Goal: Task Accomplishment & Management: Manage account settings

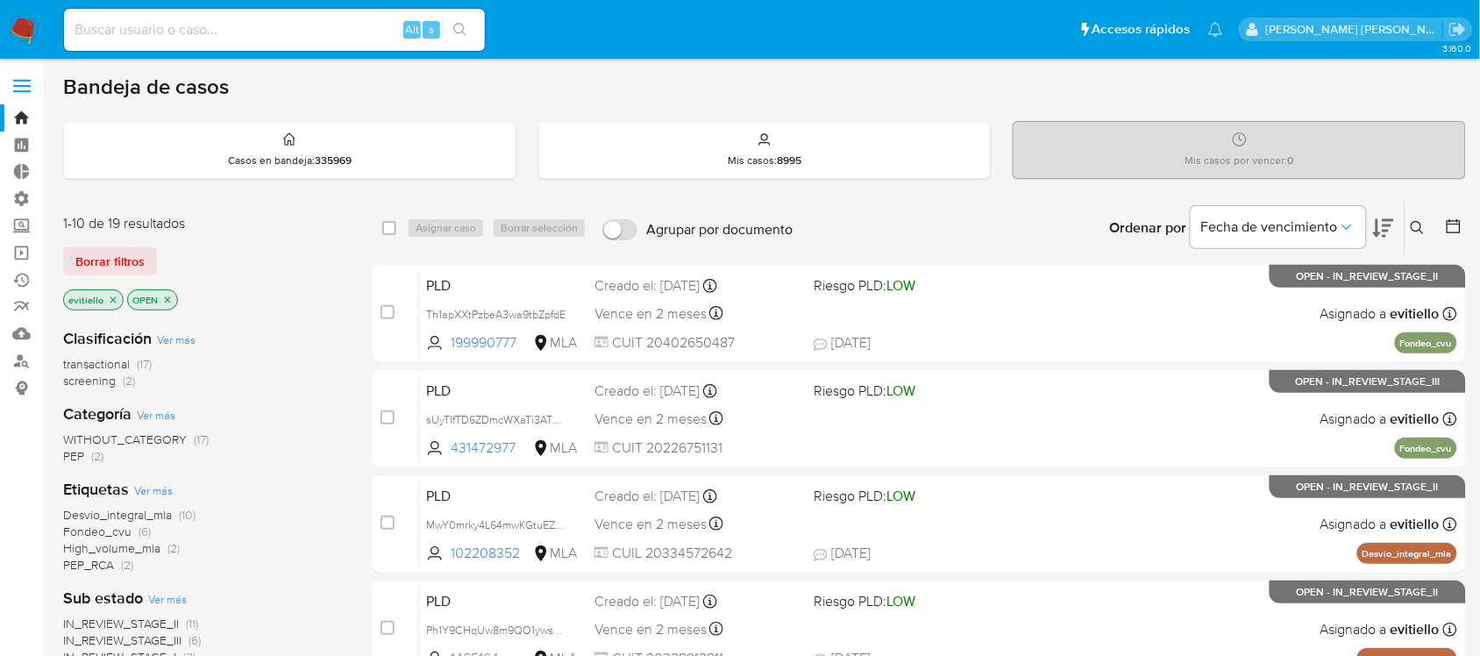
click at [307, 37] on input at bounding box center [274, 29] width 421 height 23
paste input "2625681010"
click at [474, 25] on button "search-icon" at bounding box center [460, 30] width 36 height 25
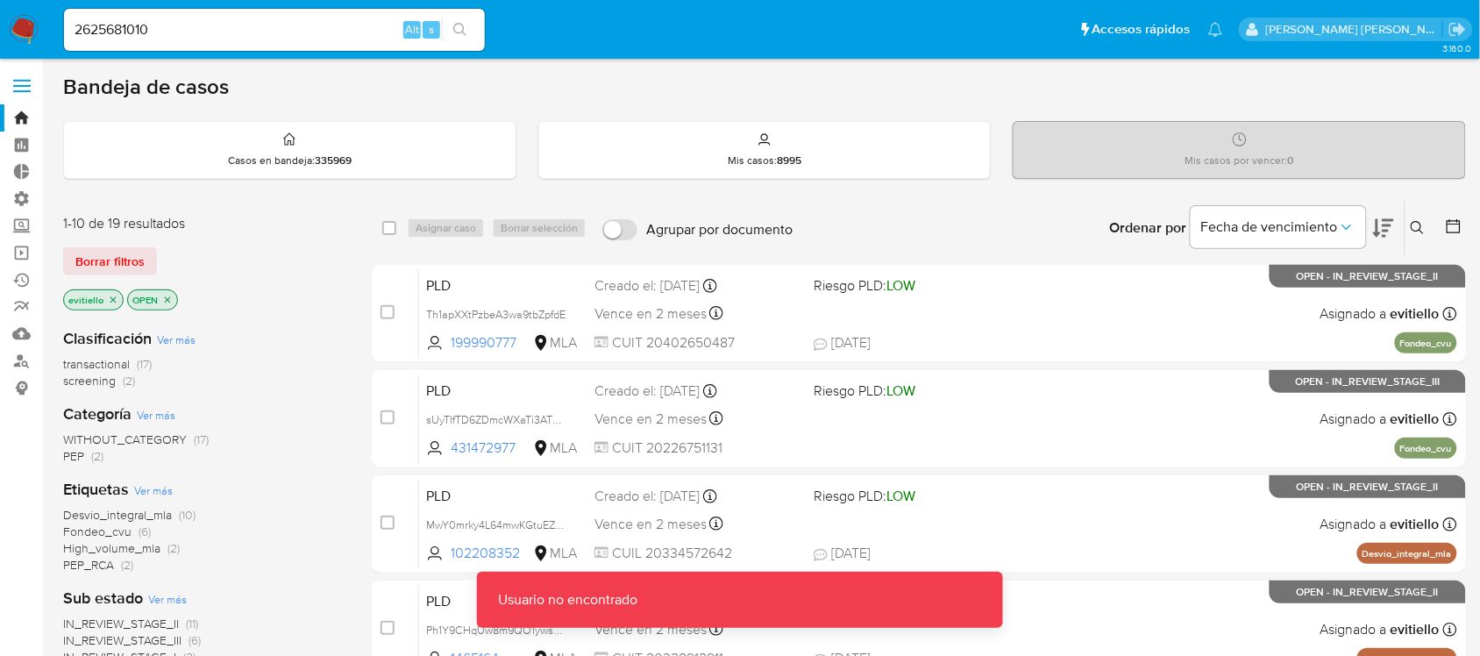
click at [222, 33] on input "2625681010" at bounding box center [274, 29] width 421 height 23
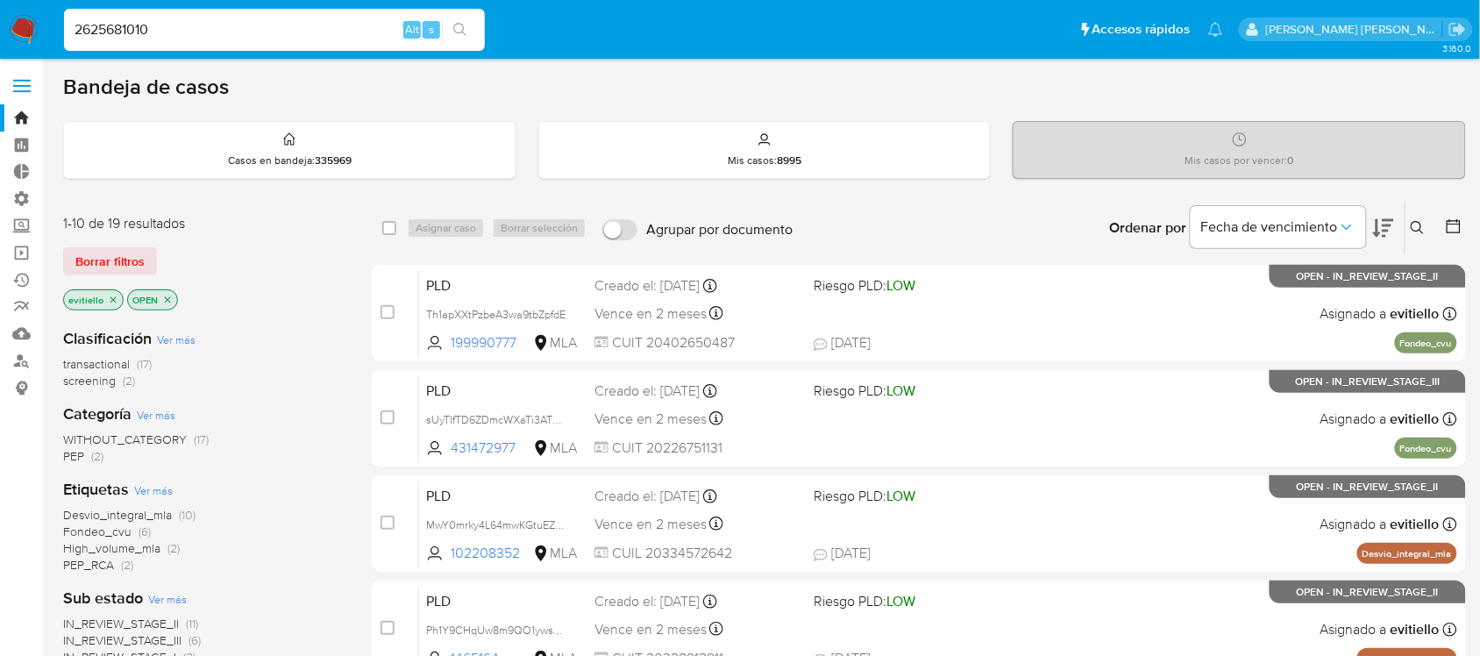
type input "2625681010"
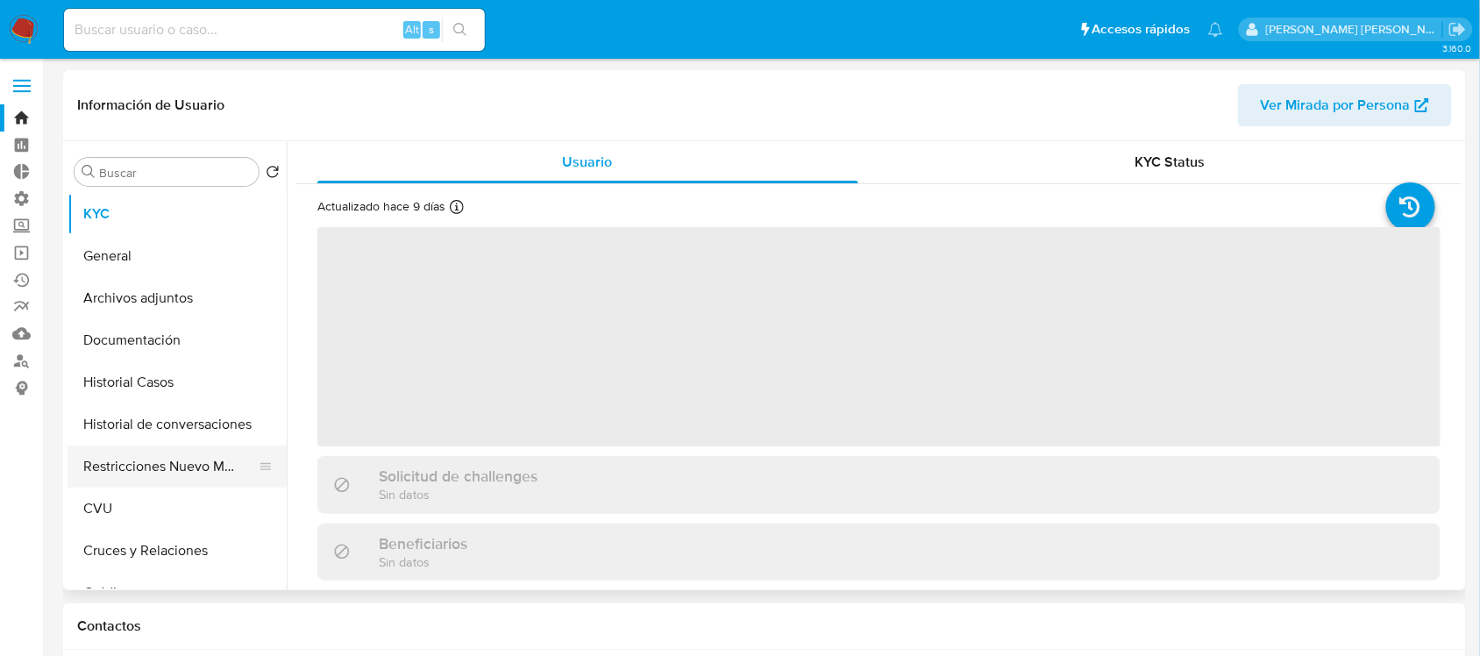
click at [200, 457] on button "Restricciones Nuevo Mundo" at bounding box center [170, 466] width 205 height 42
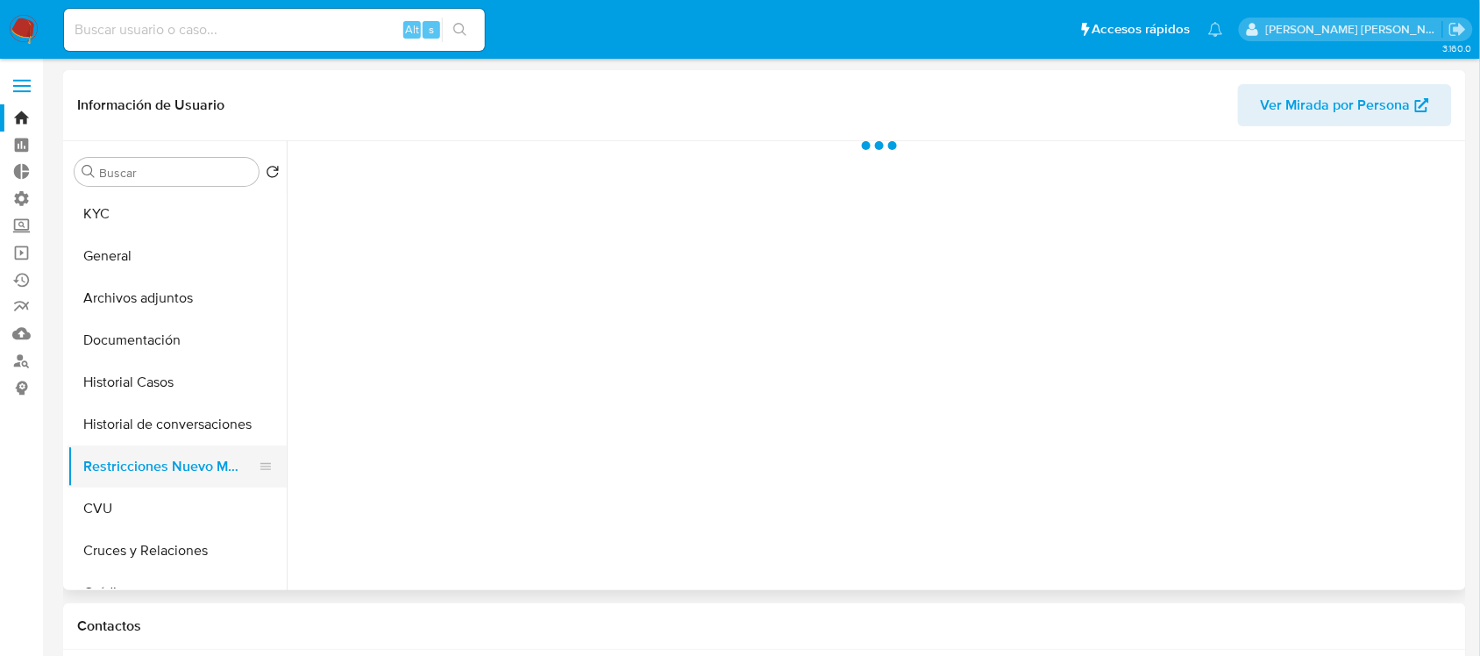
select select "10"
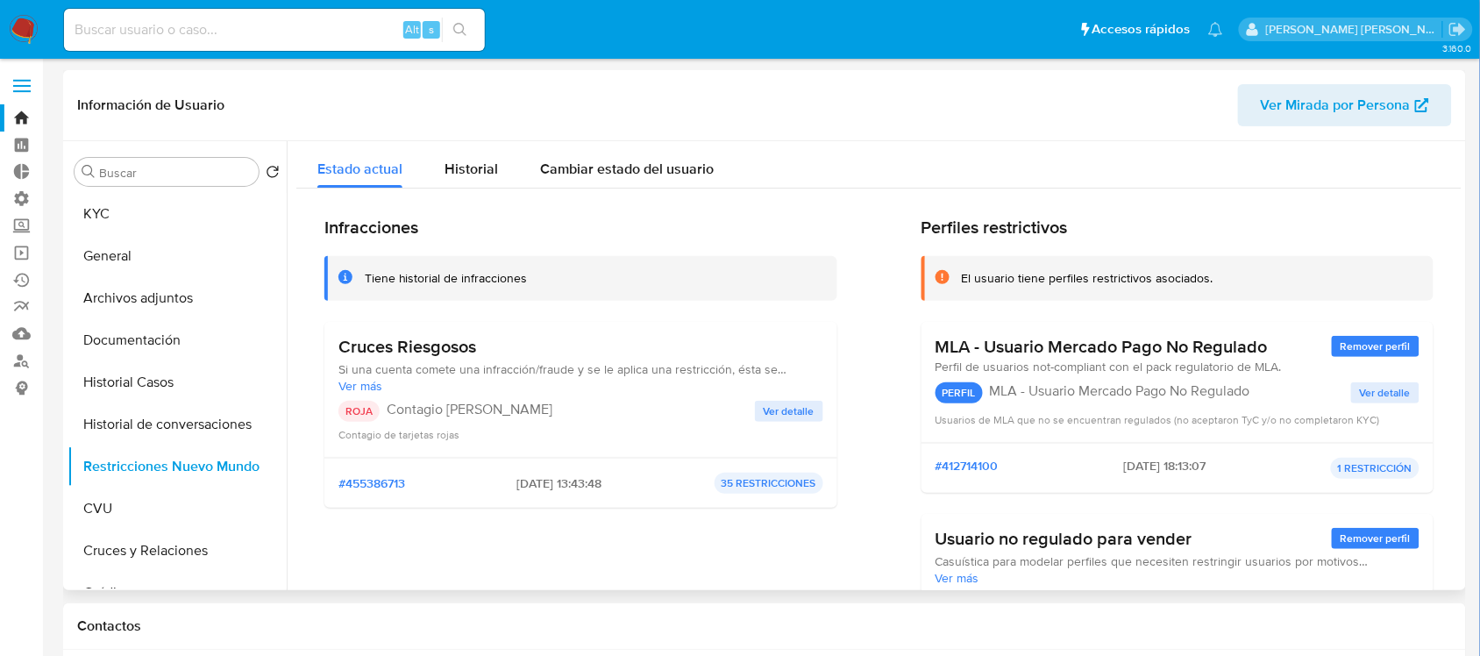
click at [778, 410] on span "Ver detalle" at bounding box center [789, 412] width 51 height 18
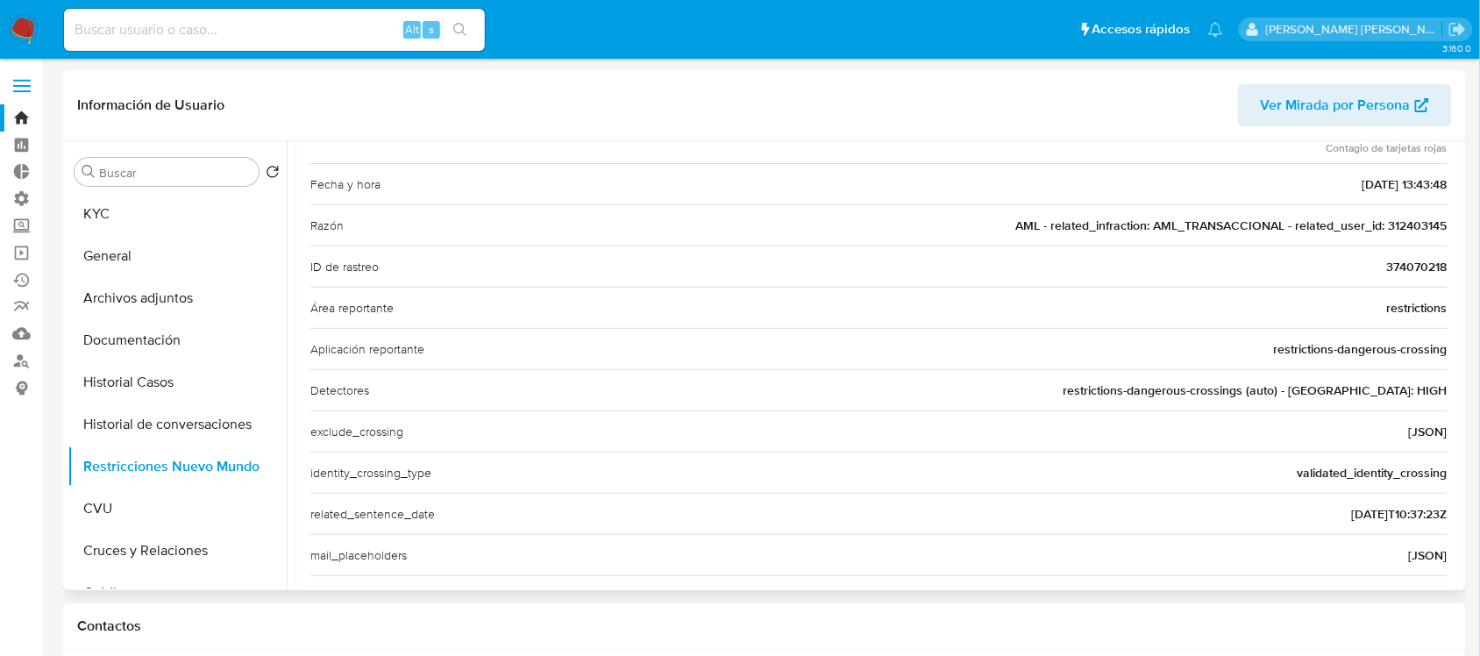
scroll to position [219, 0]
click at [1422, 230] on span "AML - related_infraction: AML_TRANSACCIONAL - related_user_id: 312403145" at bounding box center [1231, 224] width 431 height 18
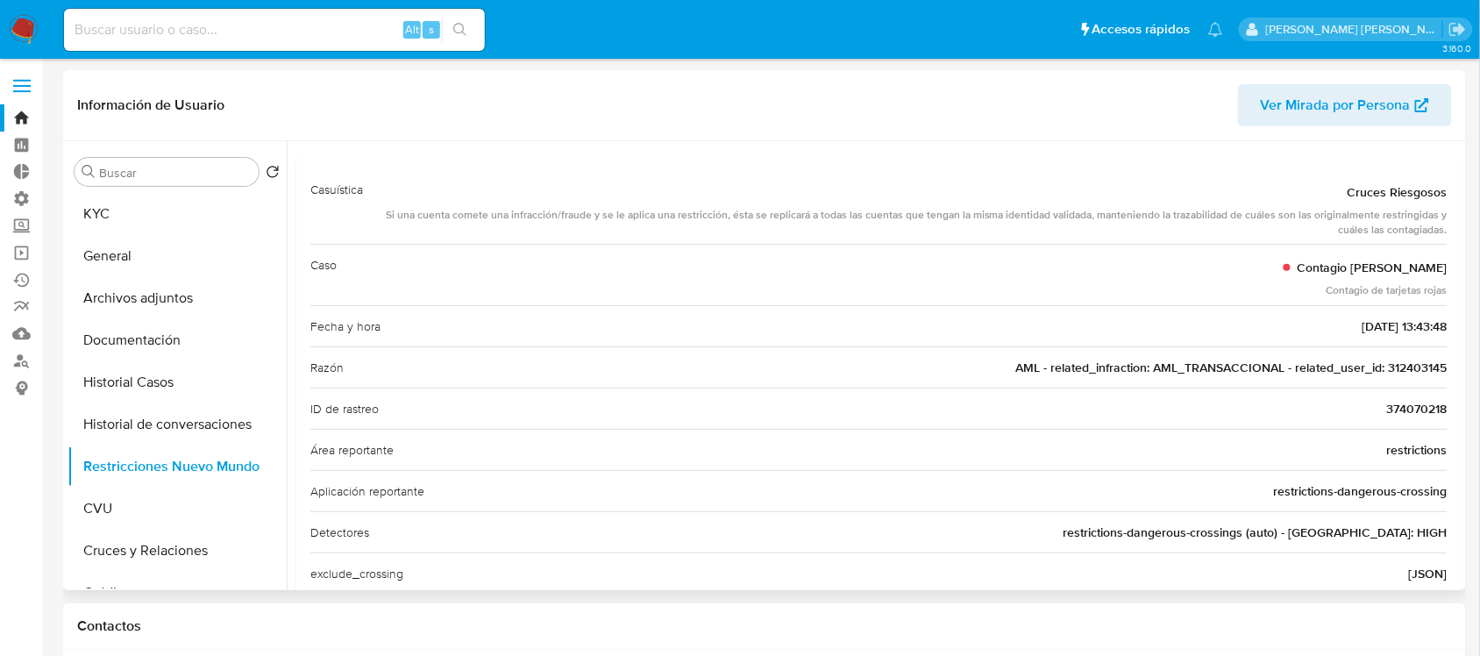
scroll to position [0, 0]
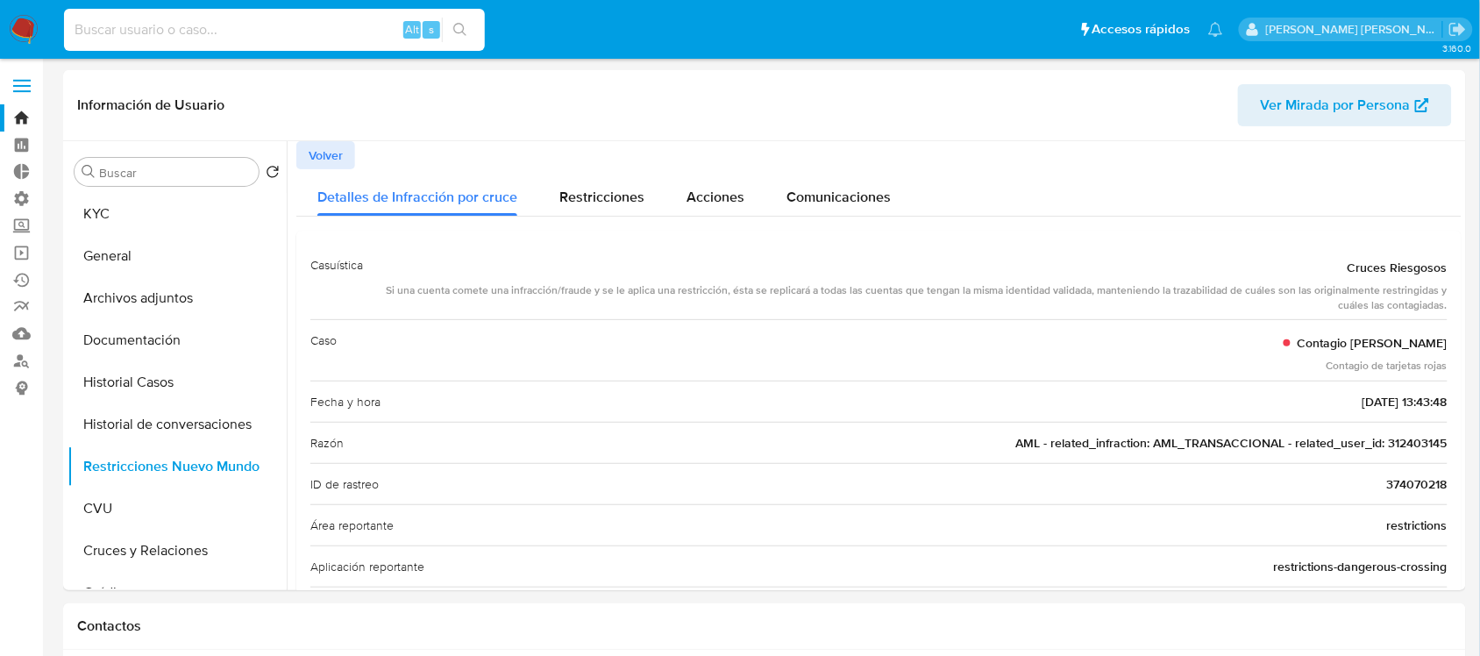
click at [239, 32] on input at bounding box center [274, 29] width 421 height 23
click at [199, 210] on button "KYC" at bounding box center [170, 214] width 205 height 42
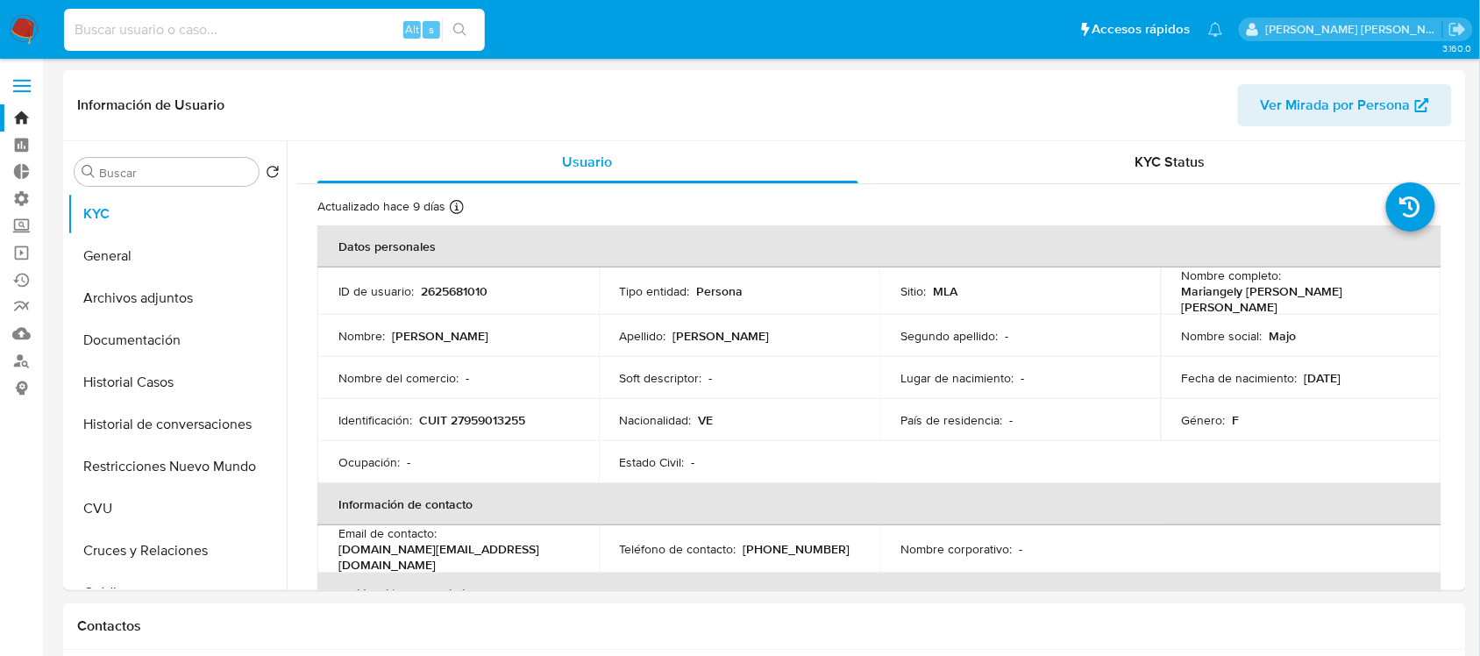
click at [310, 32] on input at bounding box center [274, 29] width 421 height 23
paste input "312403145"
type input "312403145"
click at [460, 32] on icon "search-icon" at bounding box center [459, 29] width 13 height 13
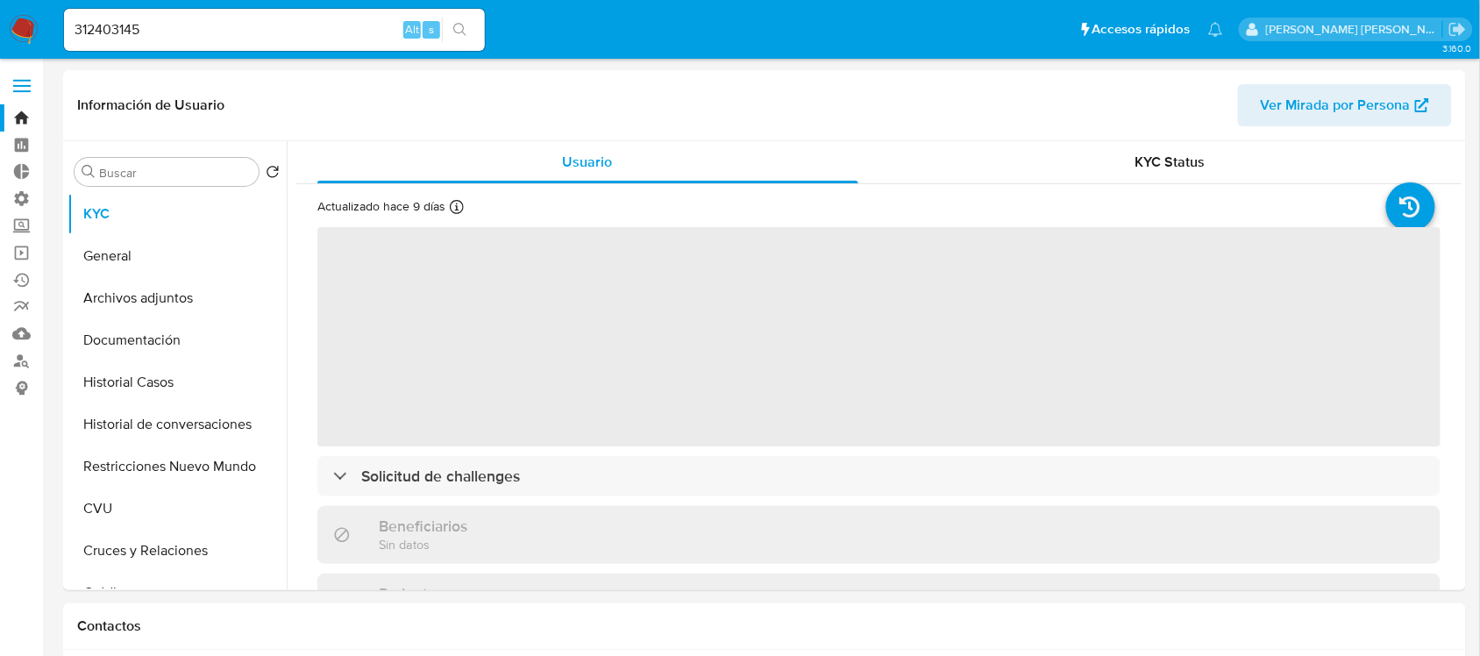
select select "10"
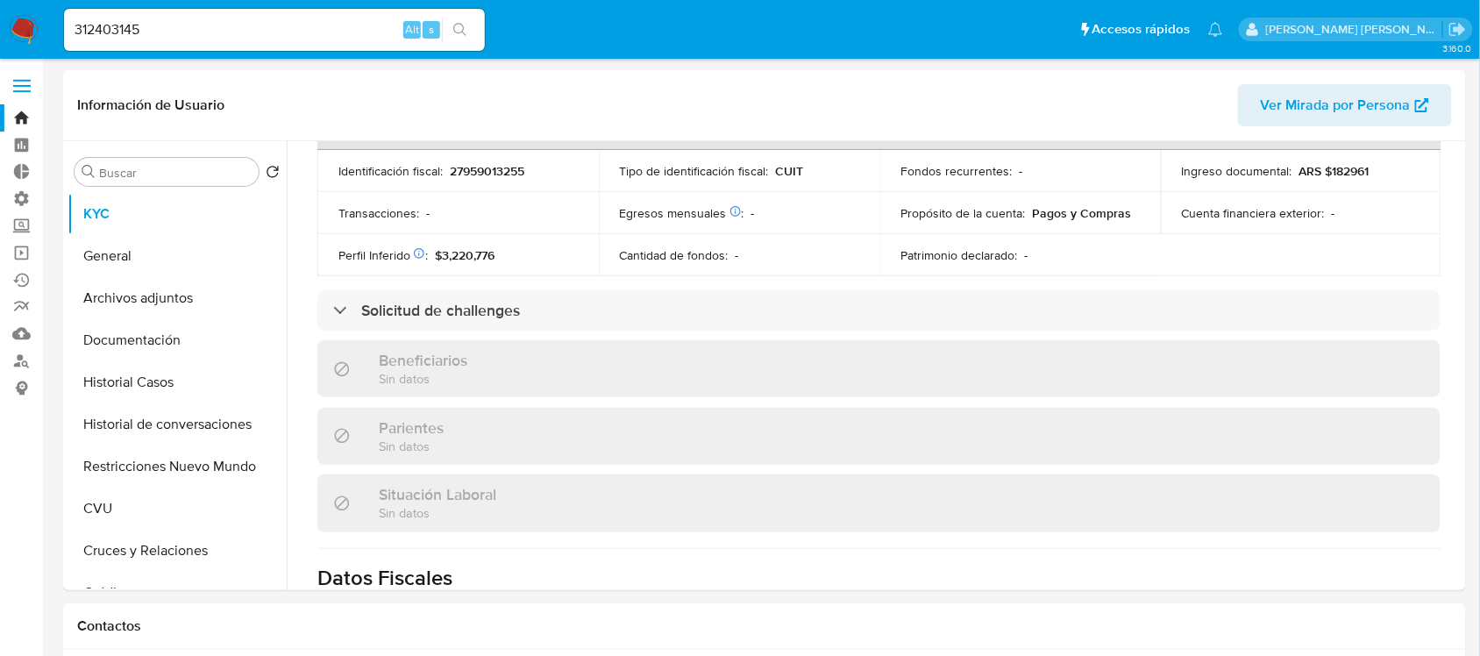
scroll to position [310, 0]
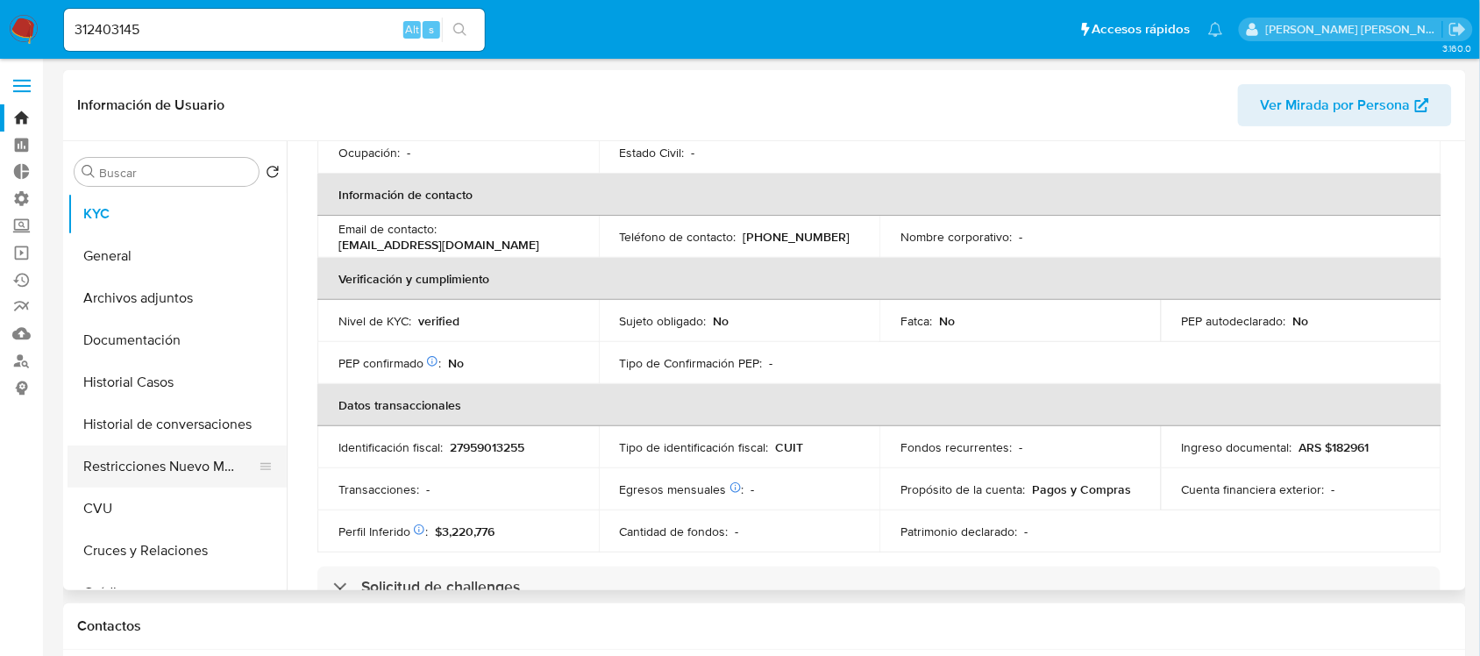
click at [193, 466] on button "Restricciones Nuevo Mundo" at bounding box center [170, 466] width 205 height 42
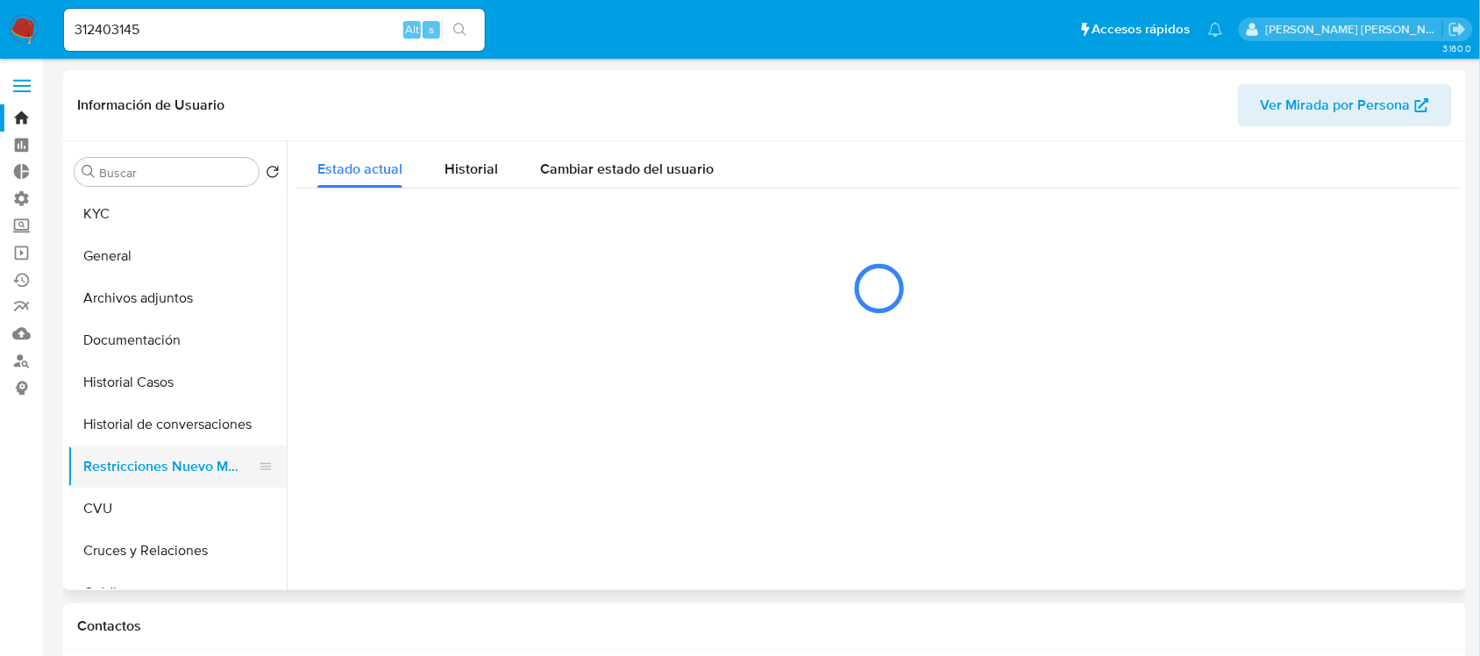
scroll to position [0, 0]
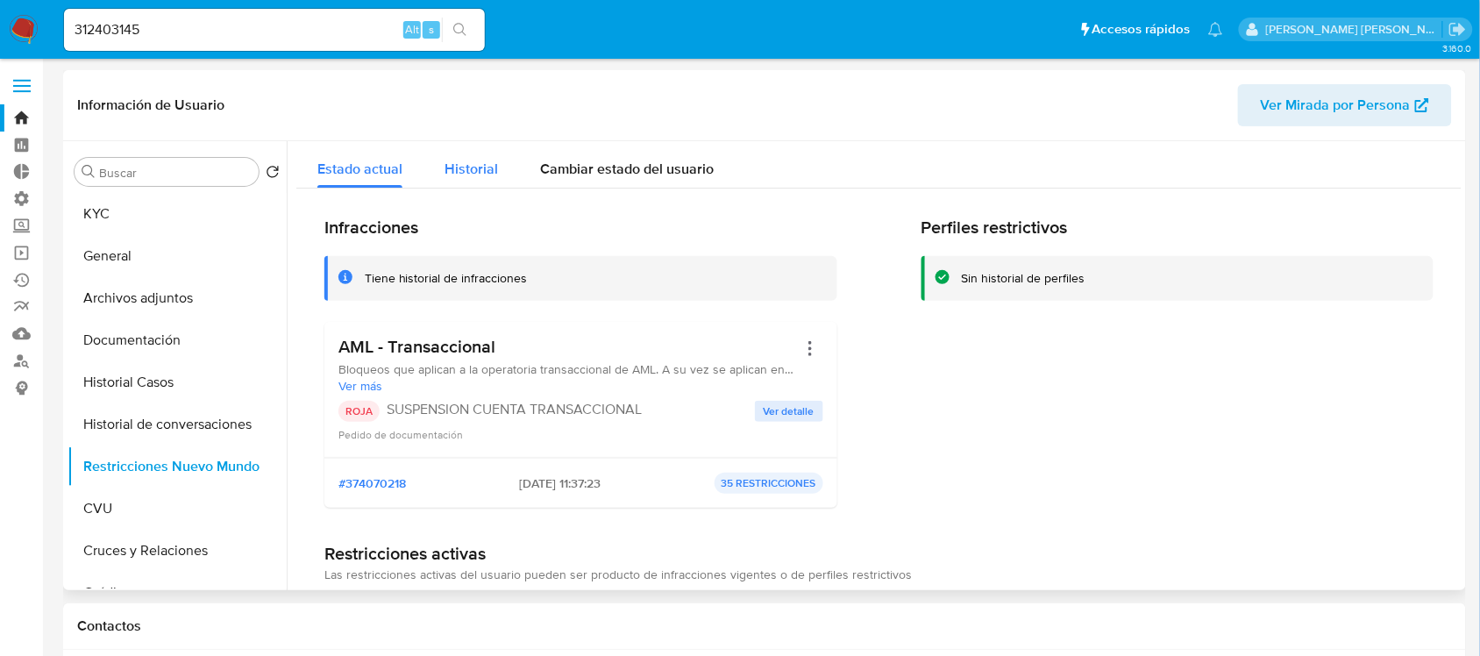
click at [474, 164] on span "Historial" at bounding box center [471, 169] width 53 height 20
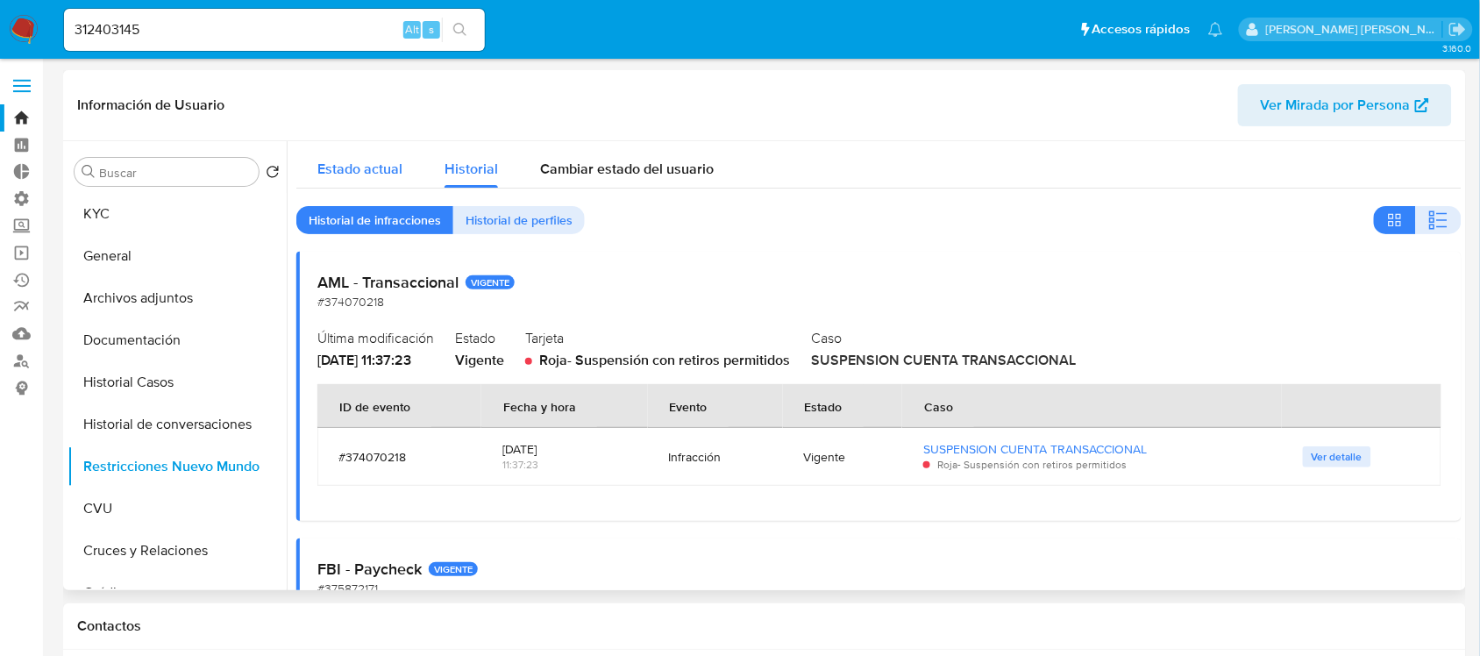
click at [373, 160] on span "Estado actual" at bounding box center [359, 169] width 85 height 20
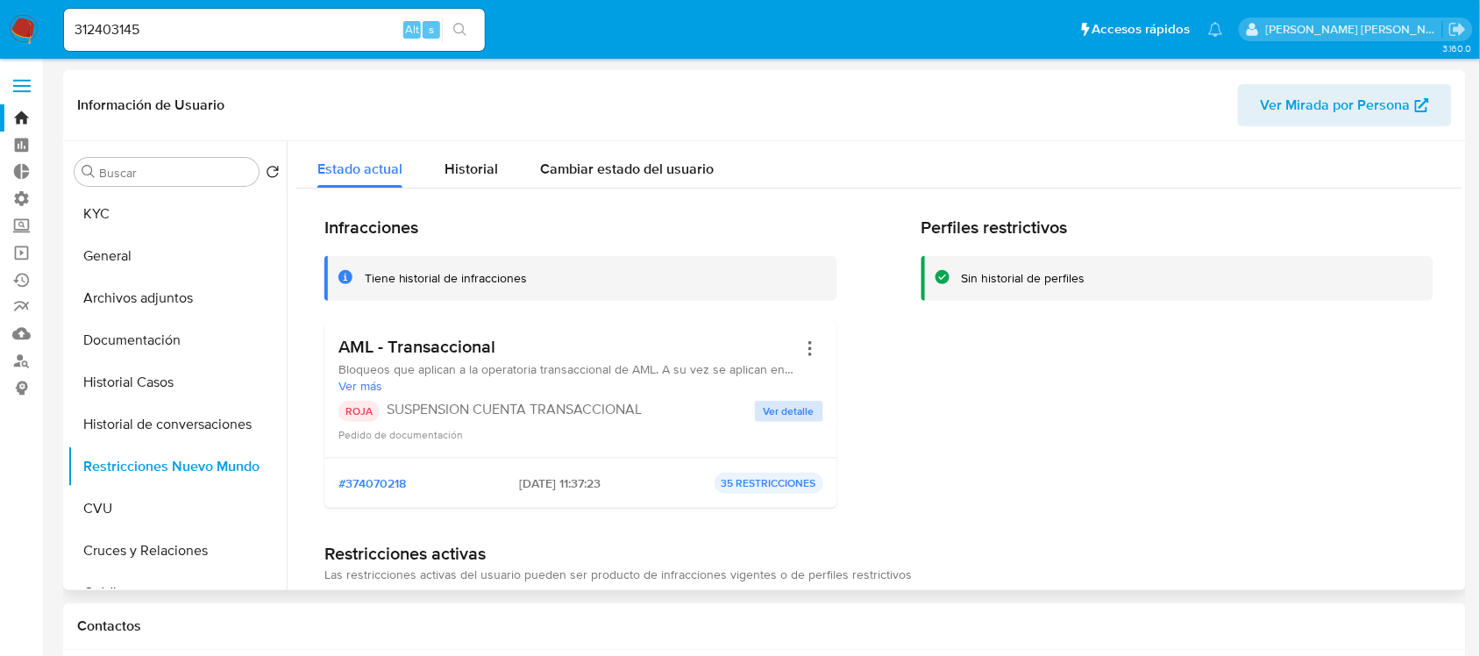
click at [803, 403] on span "Ver detalle" at bounding box center [789, 412] width 51 height 18
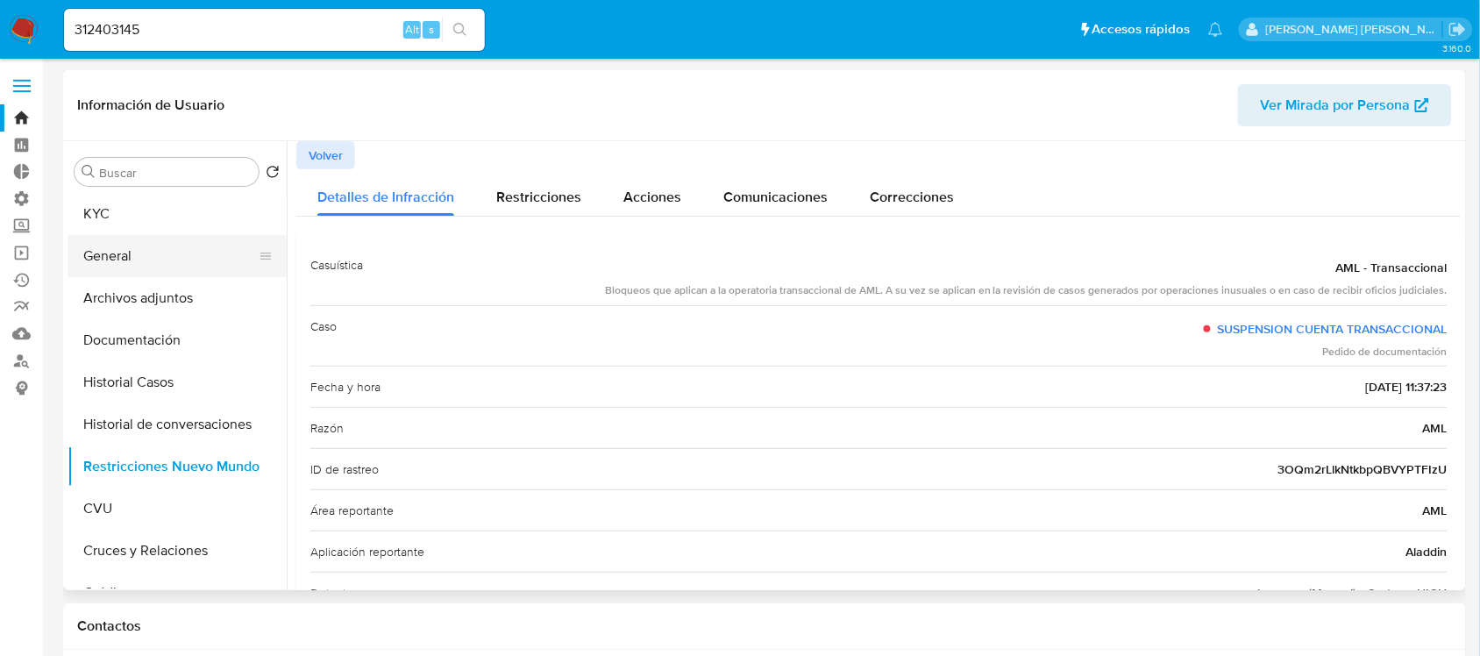
click at [185, 253] on button "General" at bounding box center [170, 256] width 205 height 42
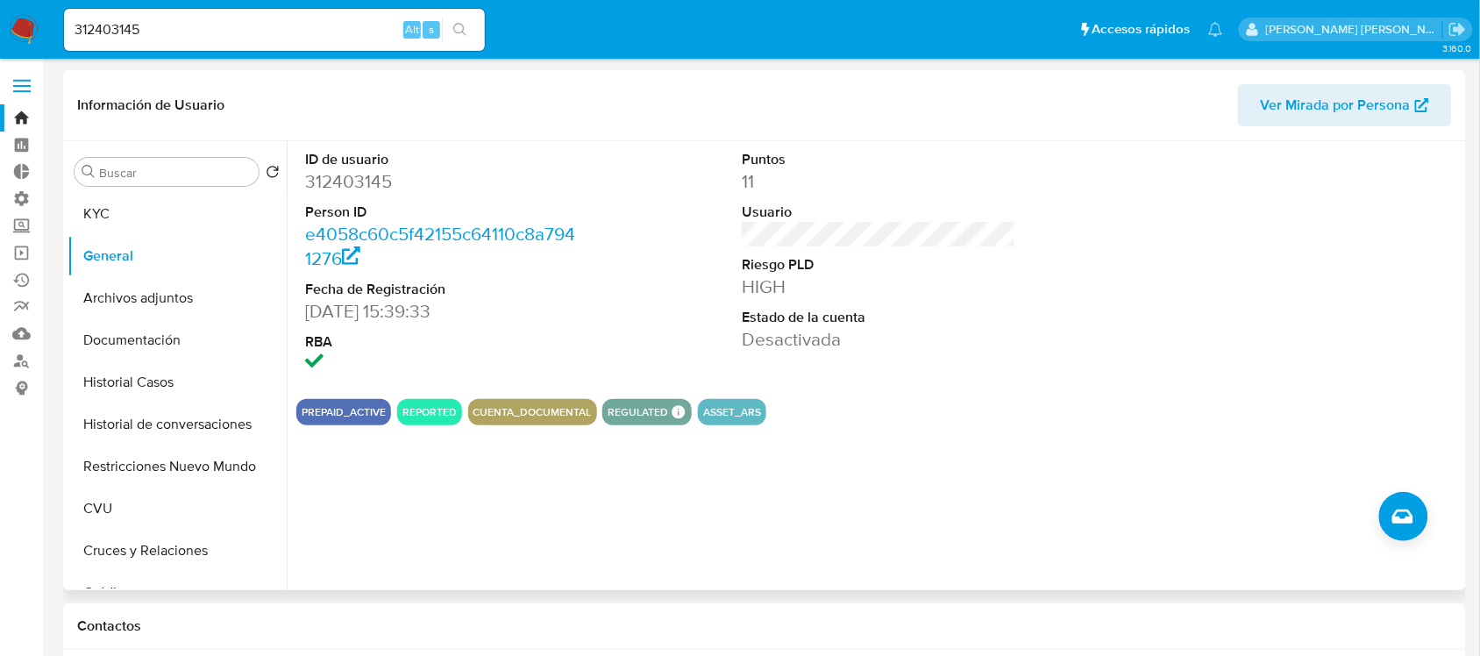
click at [353, 182] on dd "312403145" at bounding box center [442, 181] width 274 height 25
copy dd "312403145"
click at [32, 27] on img at bounding box center [24, 30] width 30 height 30
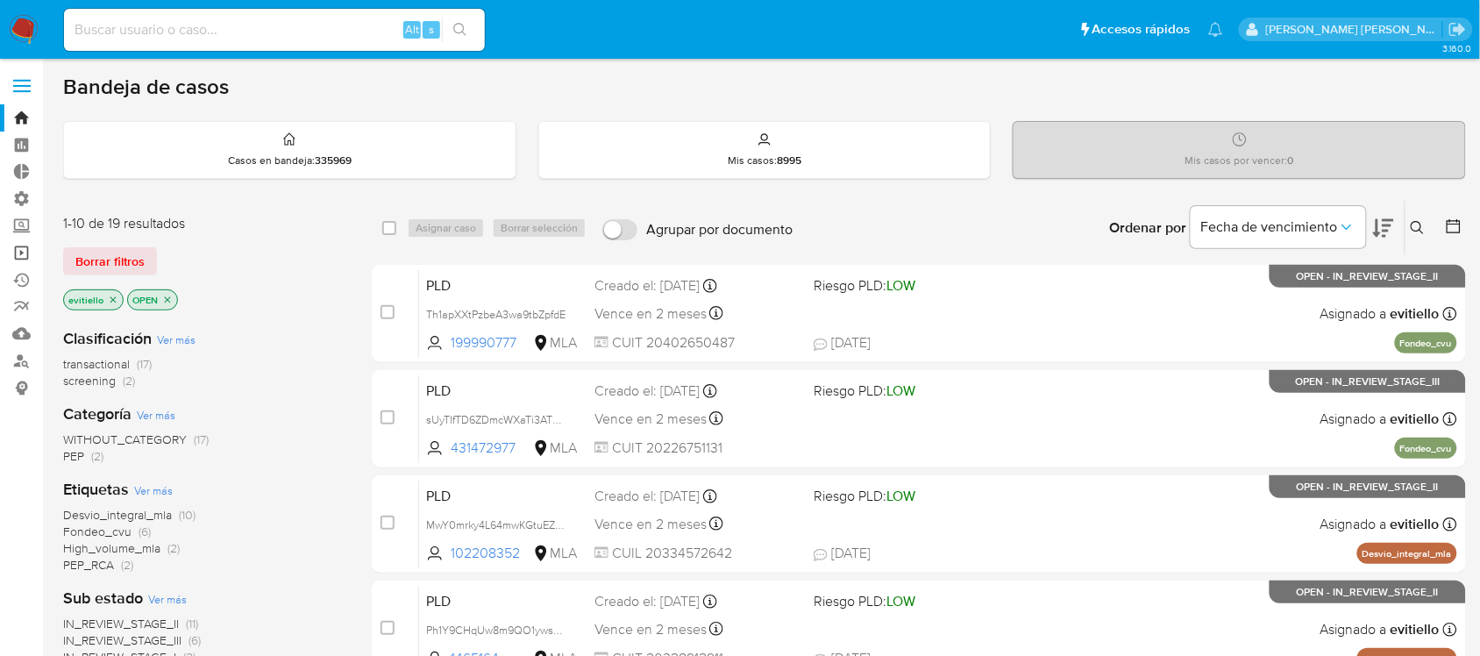
click at [23, 255] on link "Operaciones masivas" at bounding box center [104, 252] width 209 height 27
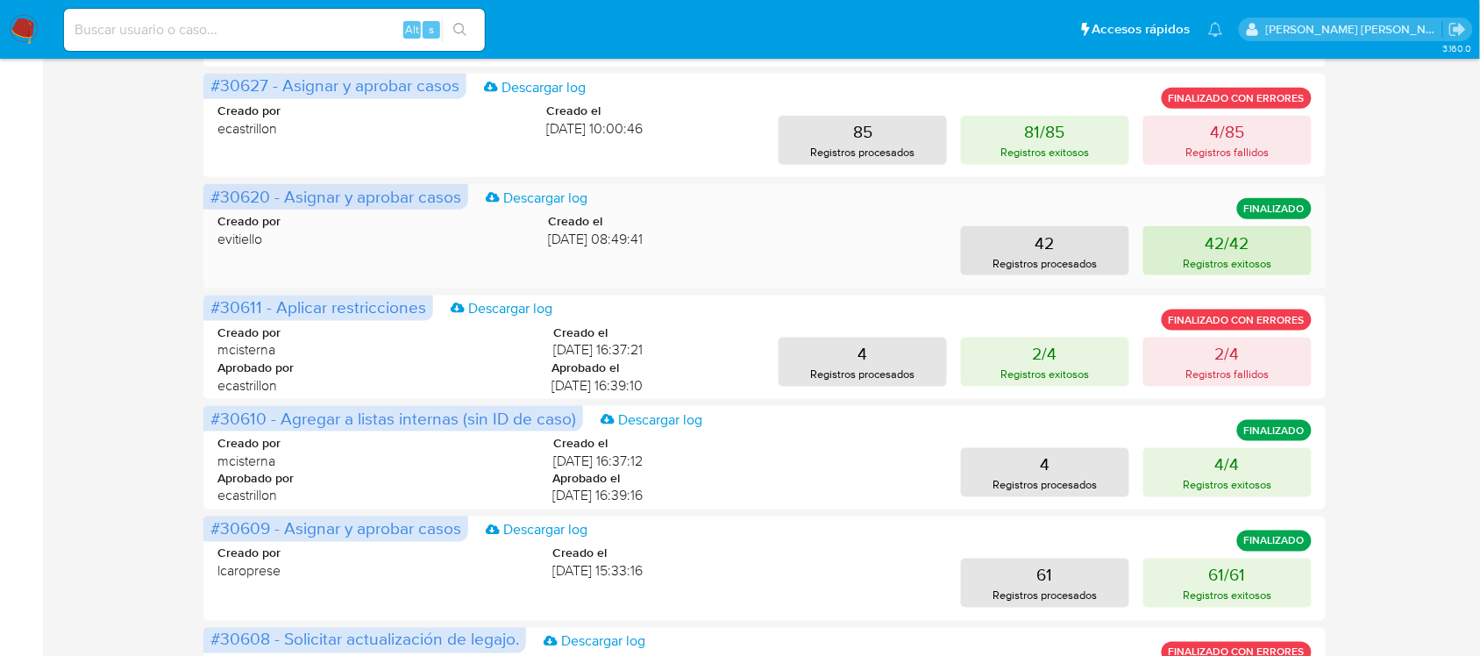
scroll to position [767, 0]
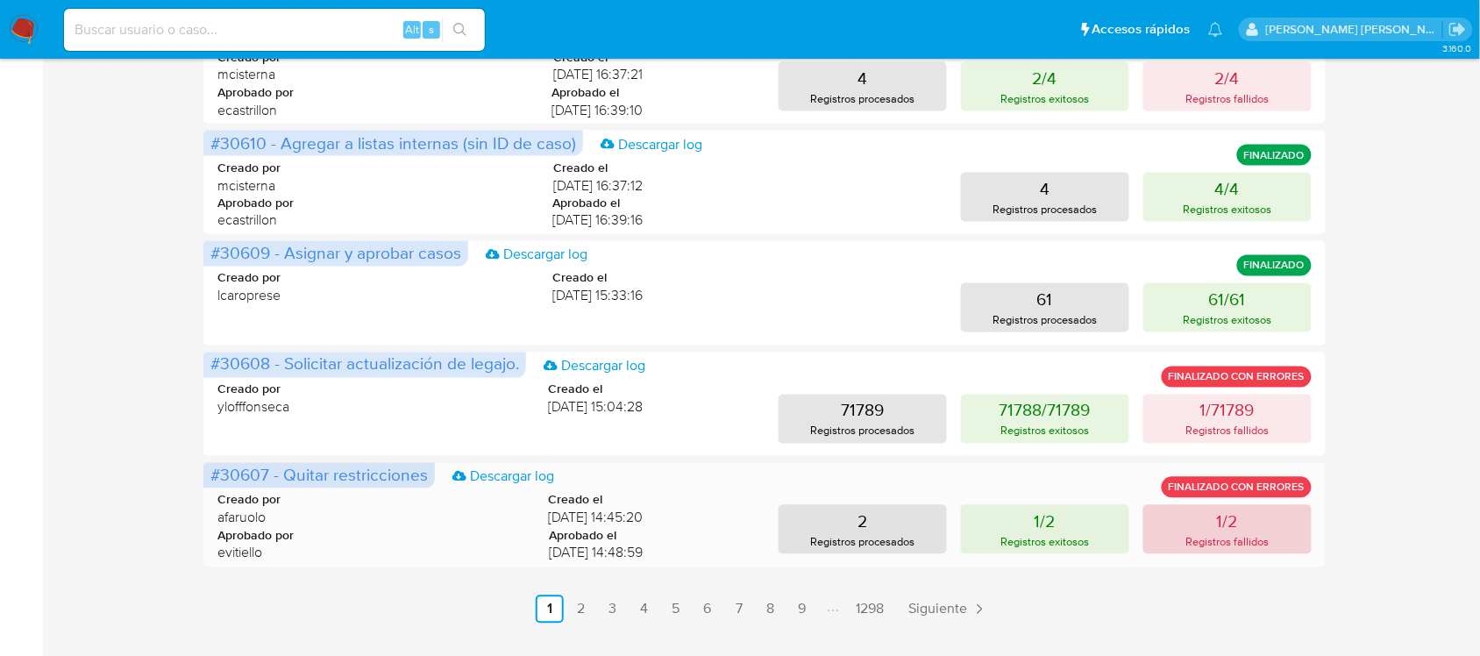
click at [1252, 529] on button "1/2 Registros fallidos" at bounding box center [1227, 529] width 168 height 49
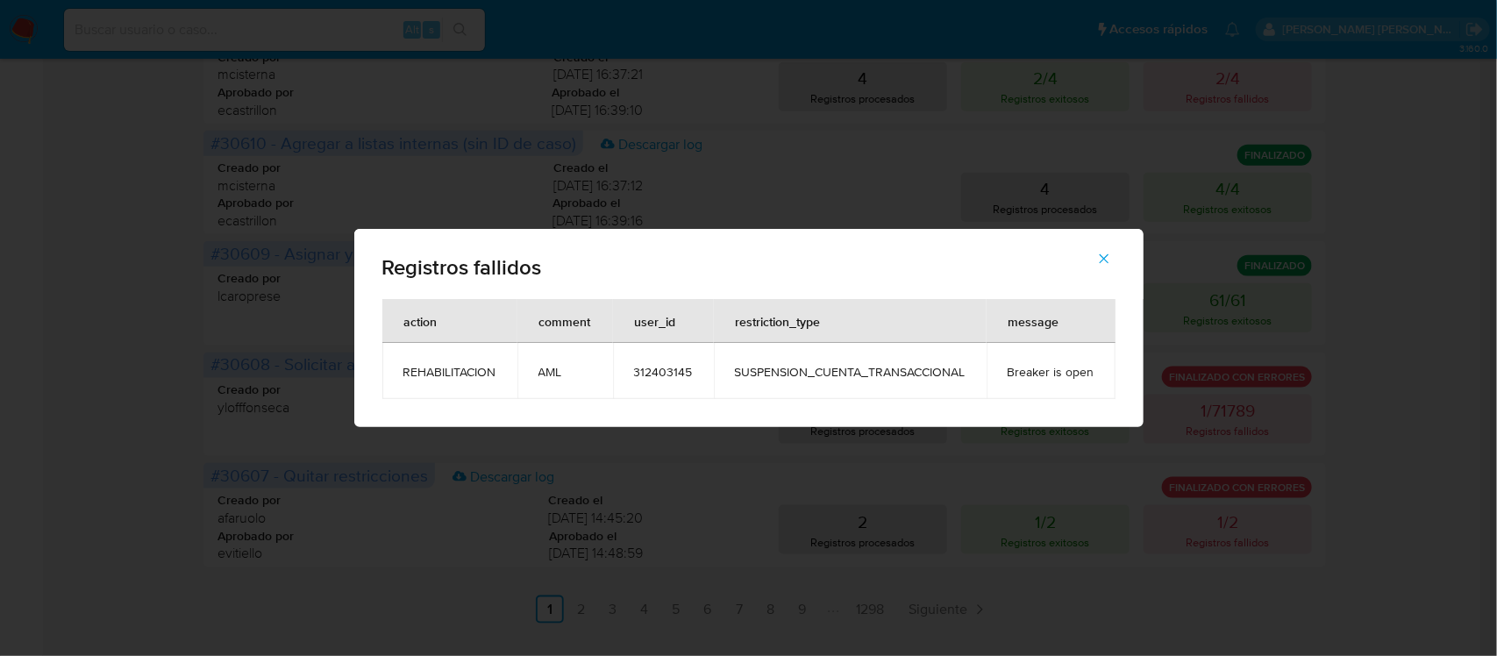
click at [567, 194] on div "Registros fallidos action comment user_id restriction_type message REHABILITACI…" at bounding box center [748, 328] width 1497 height 656
click at [1103, 264] on icon "button" at bounding box center [1104, 259] width 16 height 16
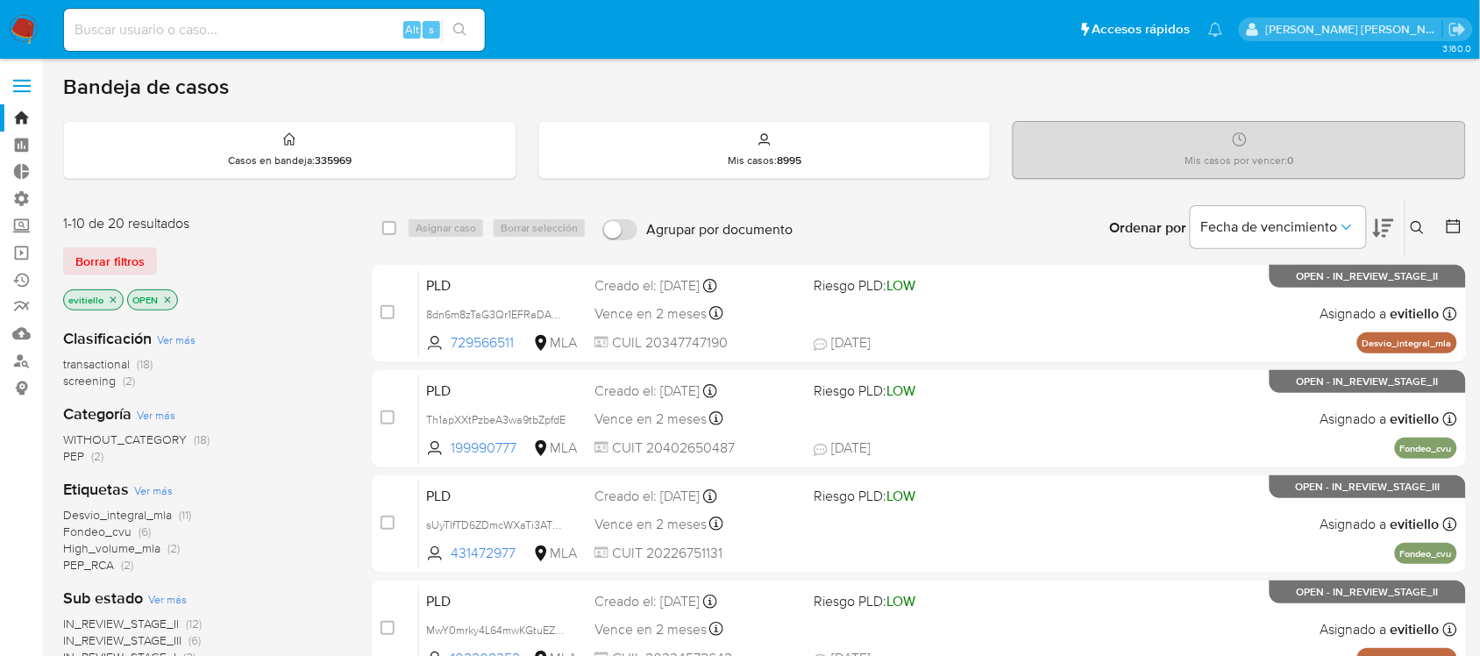
click at [25, 27] on img at bounding box center [24, 30] width 30 height 30
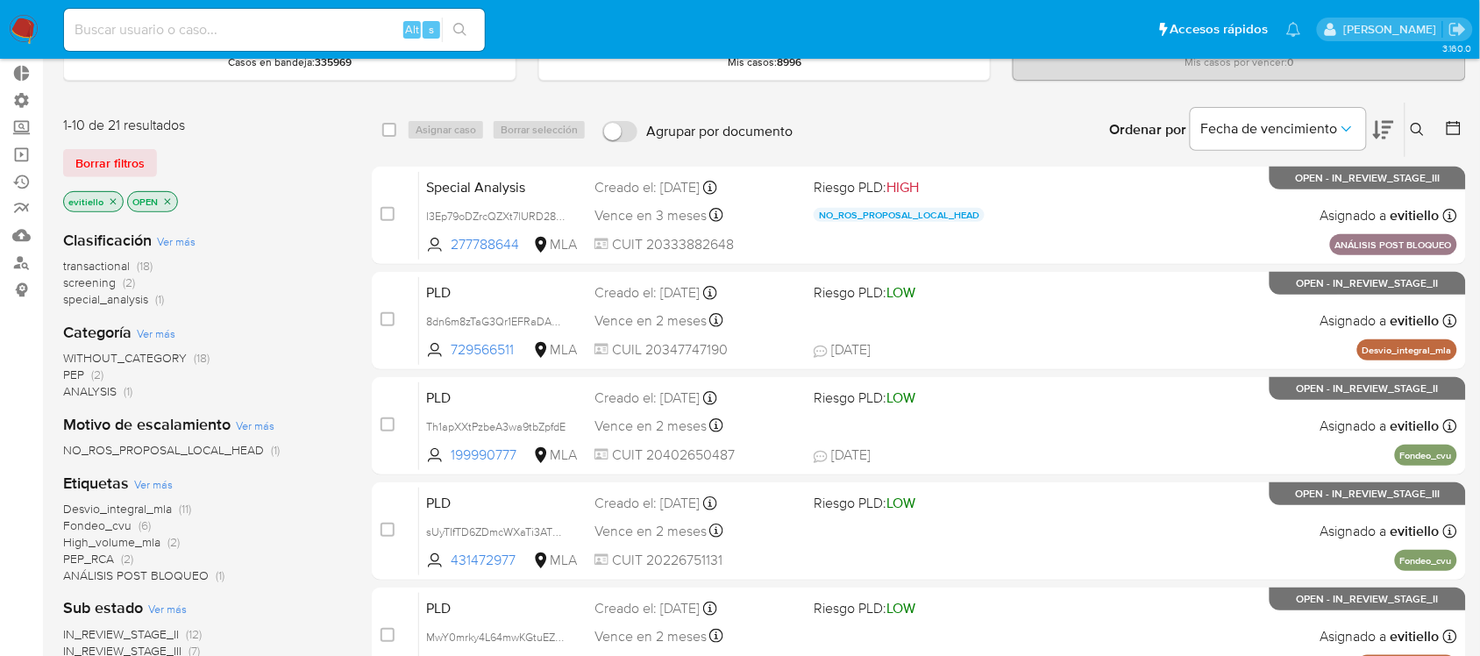
scroll to position [219, 0]
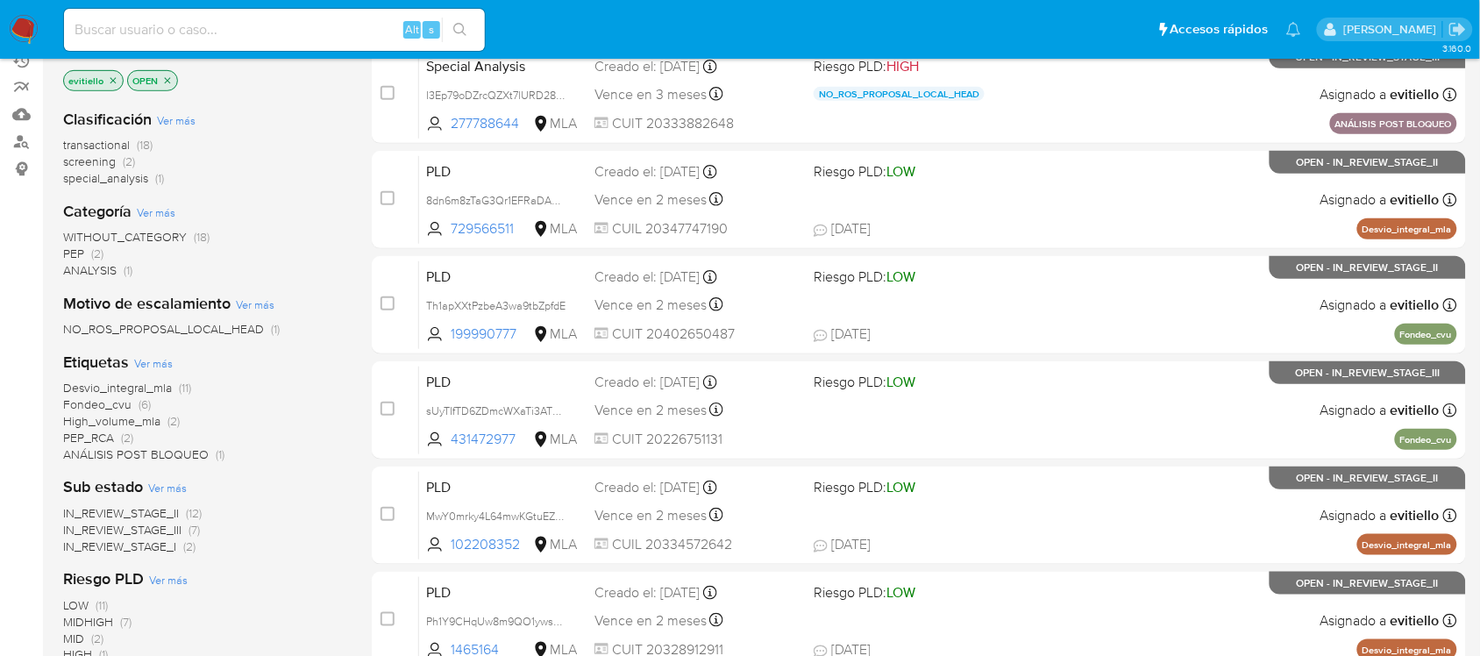
click at [237, 326] on span "NO_ROS_PROPOSAL_LOCAL_HEAD" at bounding box center [163, 329] width 201 height 18
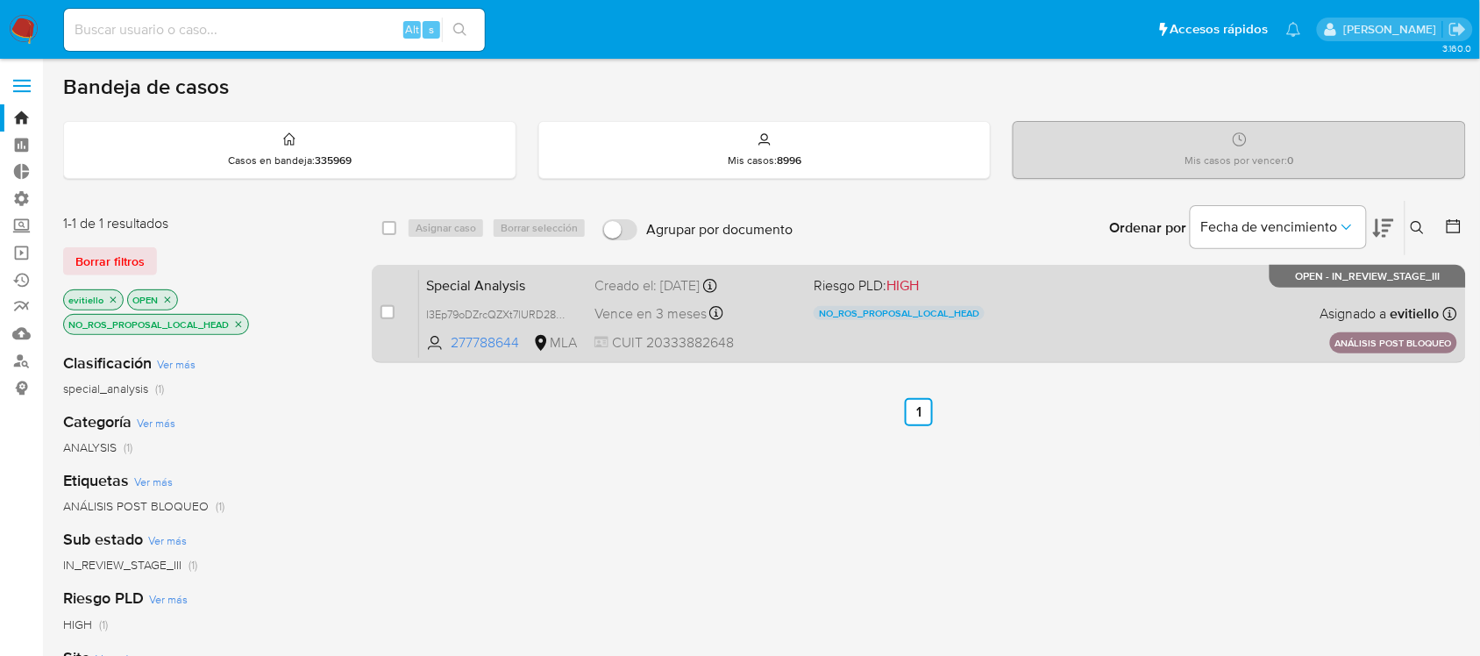
click at [1158, 326] on div "Special Analysis I3Ep79oDZrcQZXt7lURD28ze 277788644 MLA Riesgo PLD: HIGH NO_ROS…" at bounding box center [938, 313] width 1038 height 89
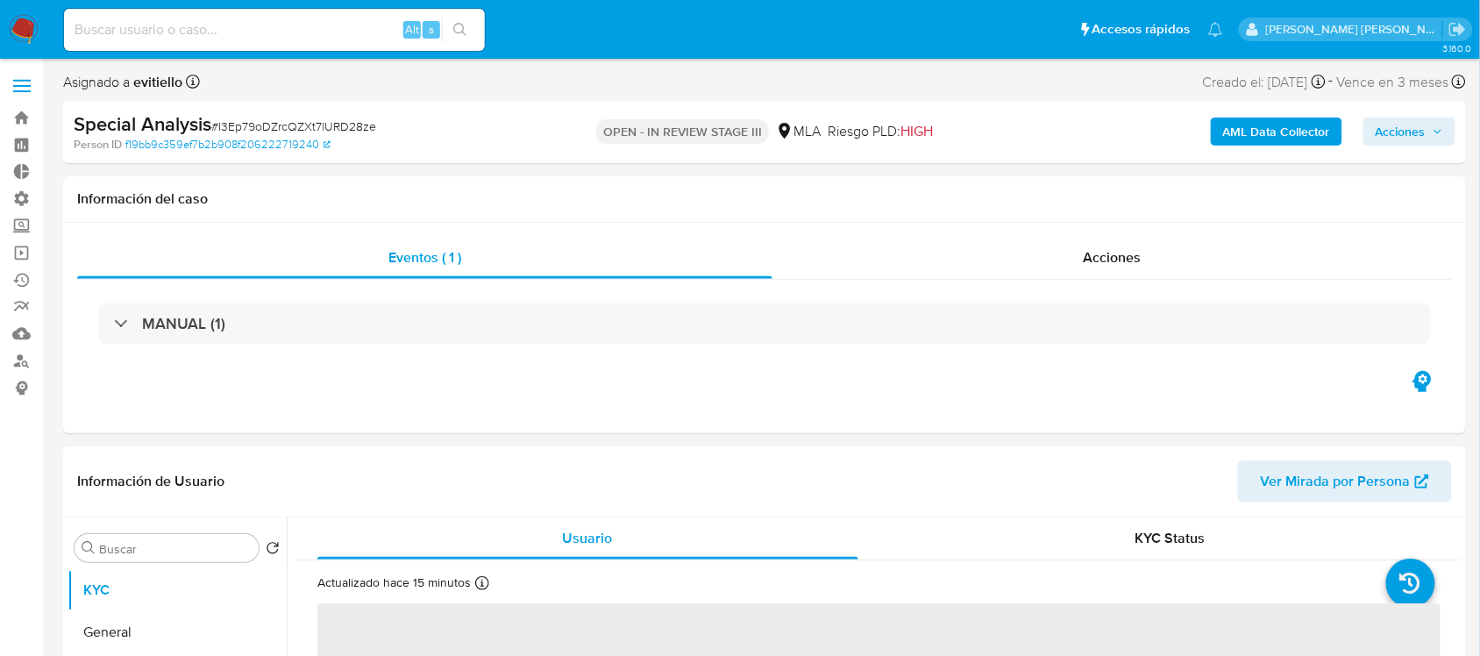
click at [1434, 137] on icon "button" at bounding box center [1438, 131] width 11 height 11
select select "10"
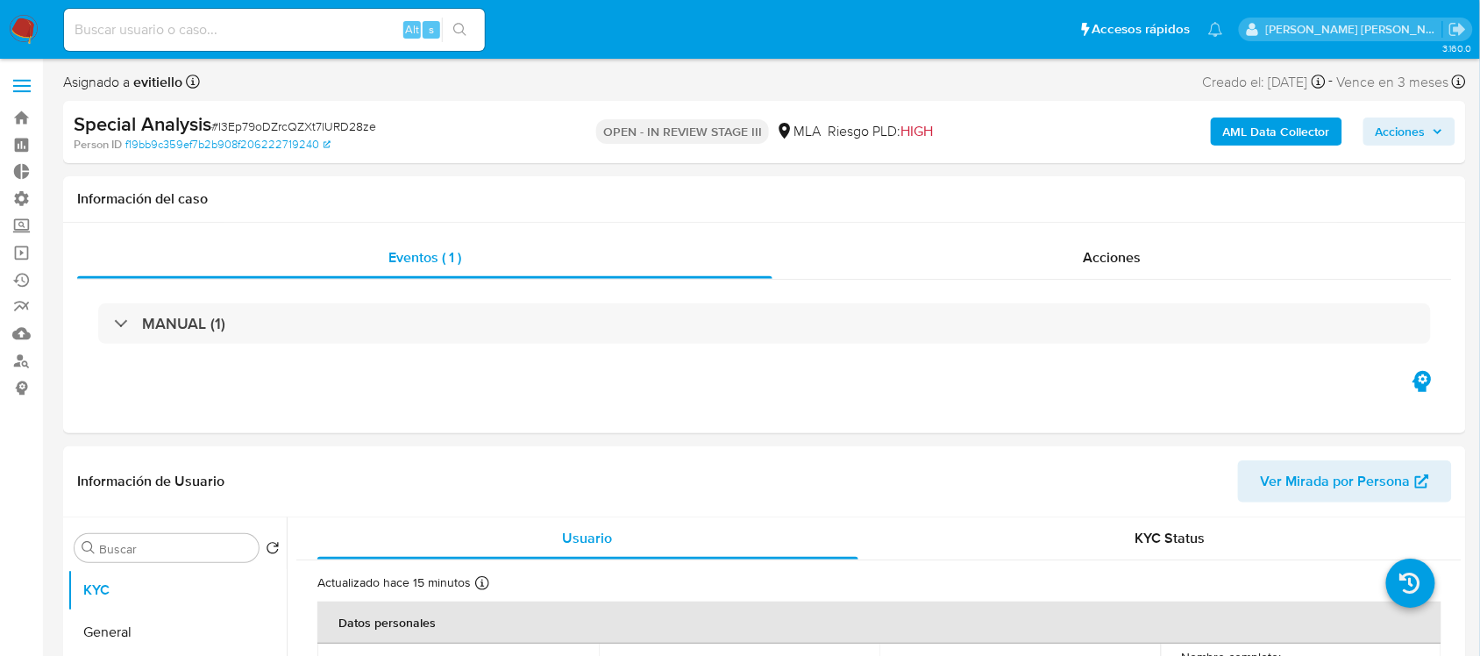
click at [1413, 125] on span "Acciones" at bounding box center [1401, 132] width 50 height 28
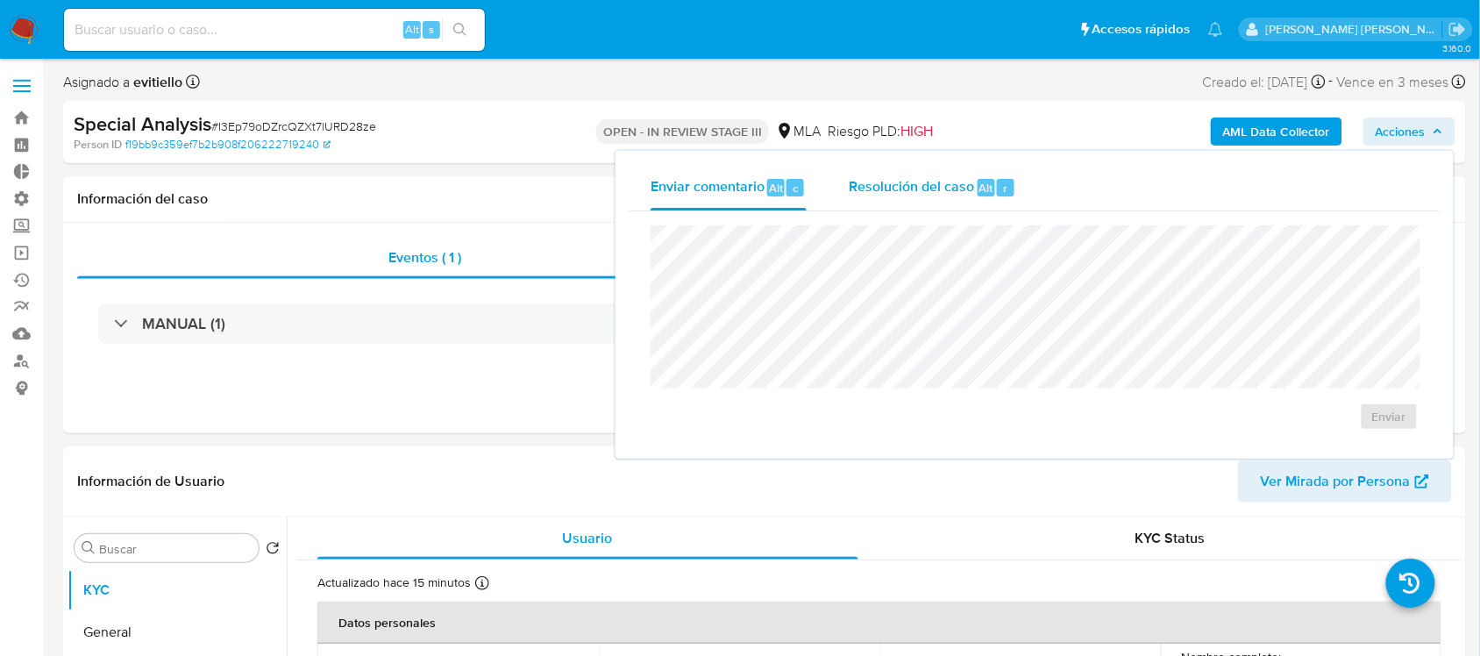
click at [954, 189] on span "Resolución del caso" at bounding box center [911, 187] width 125 height 20
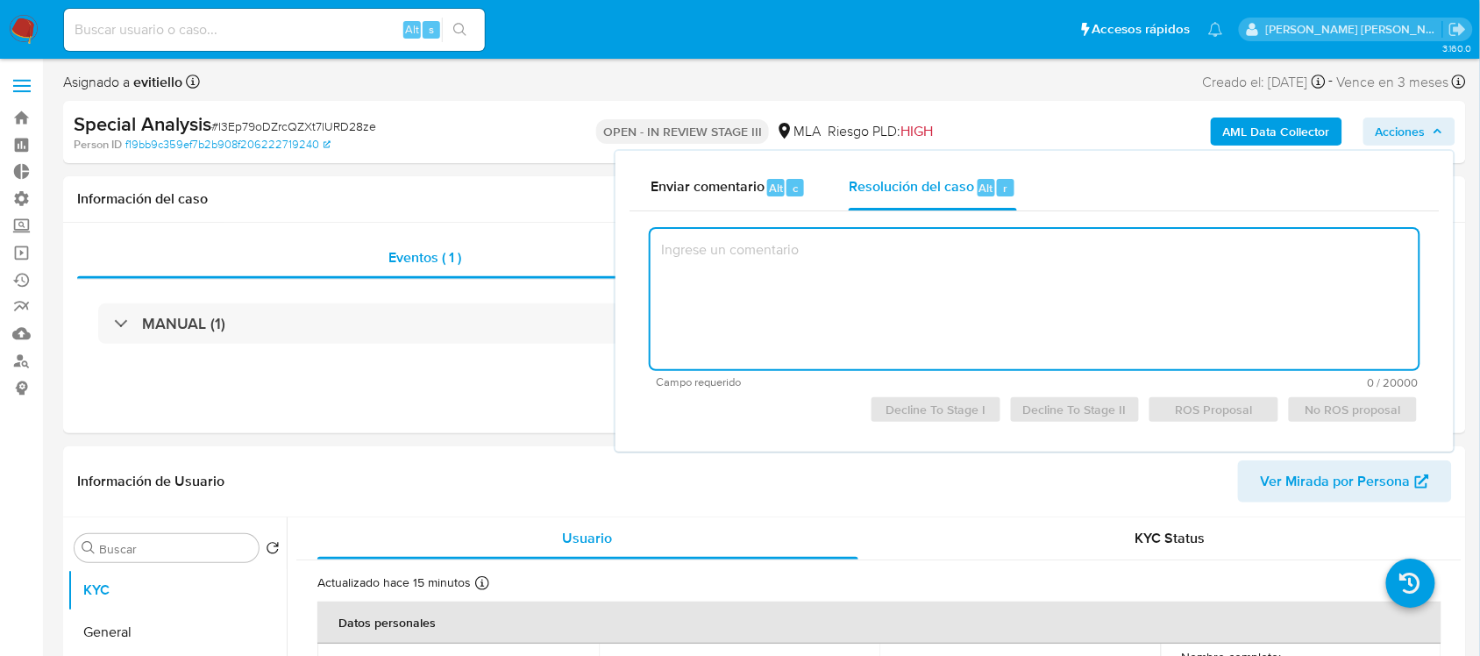
click at [958, 296] on textarea at bounding box center [1035, 299] width 768 height 140
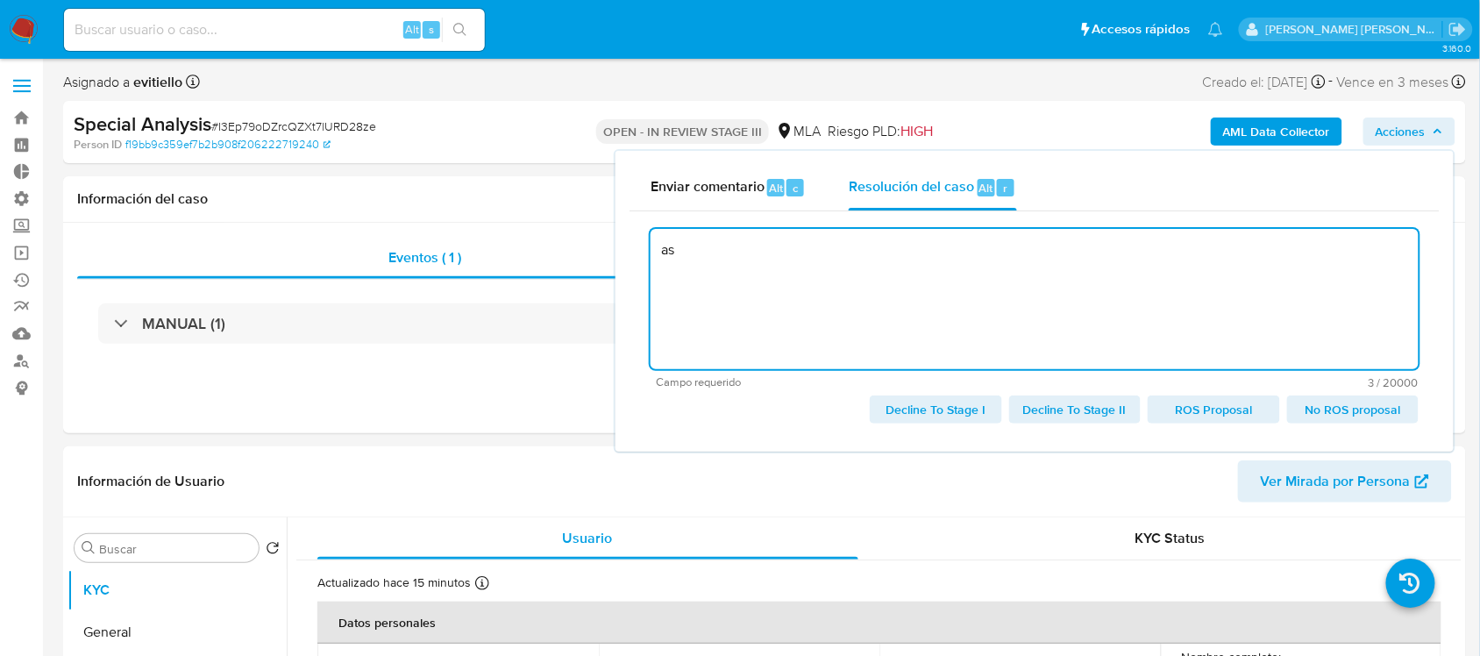
type textarea "a"
click at [951, 406] on span "Decline To Stage I" at bounding box center [935, 409] width 107 height 25
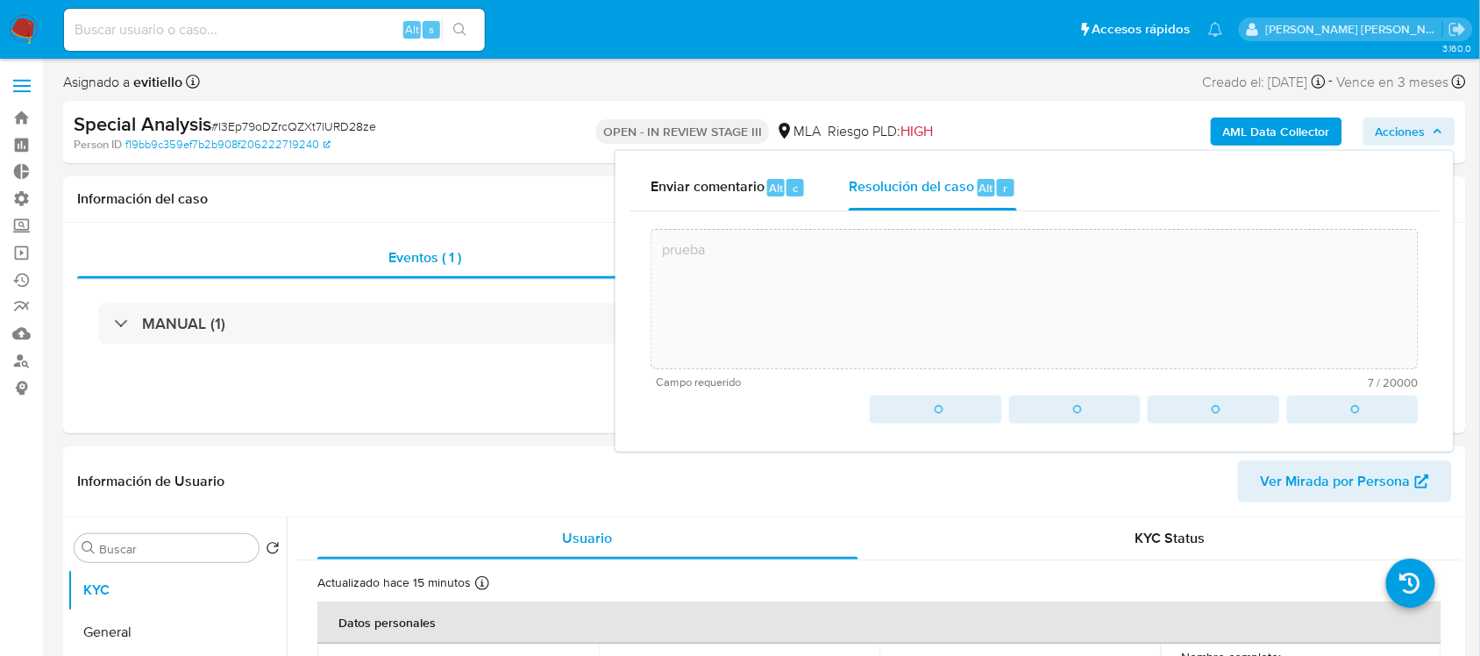
type textarea "prueba"
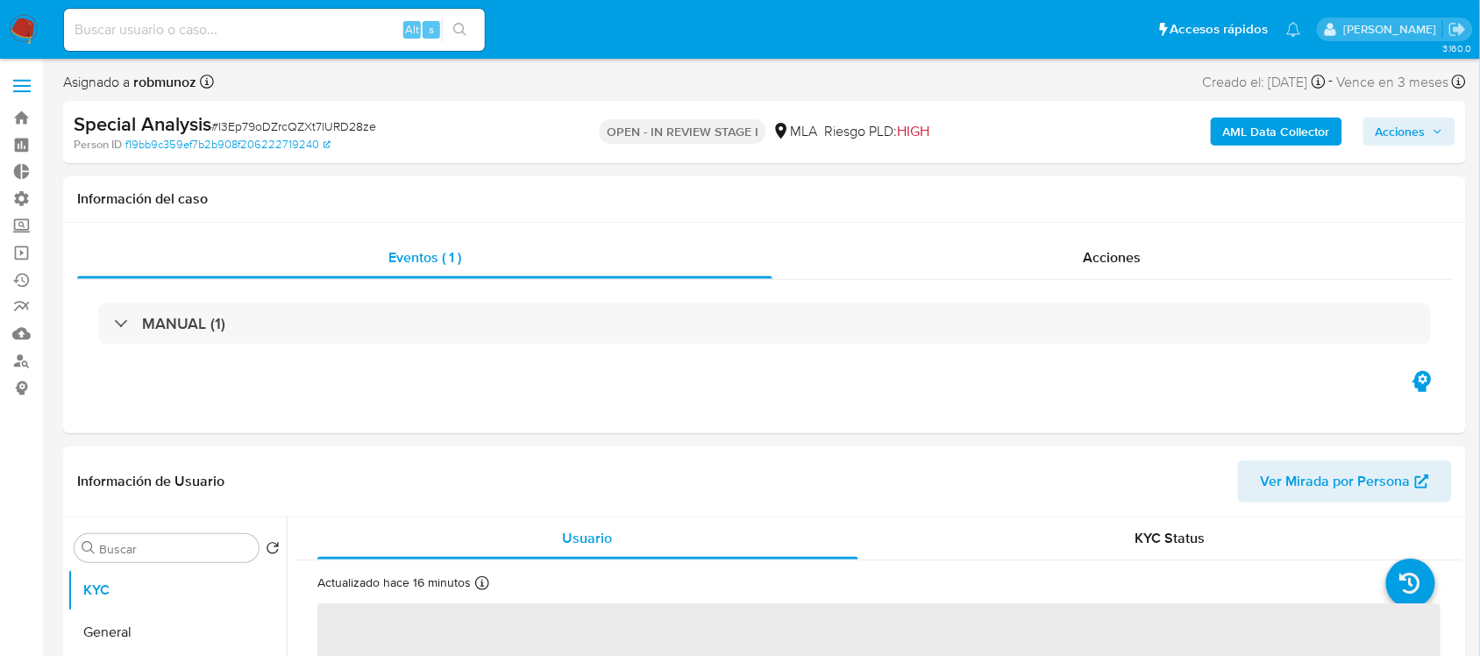
select select "10"
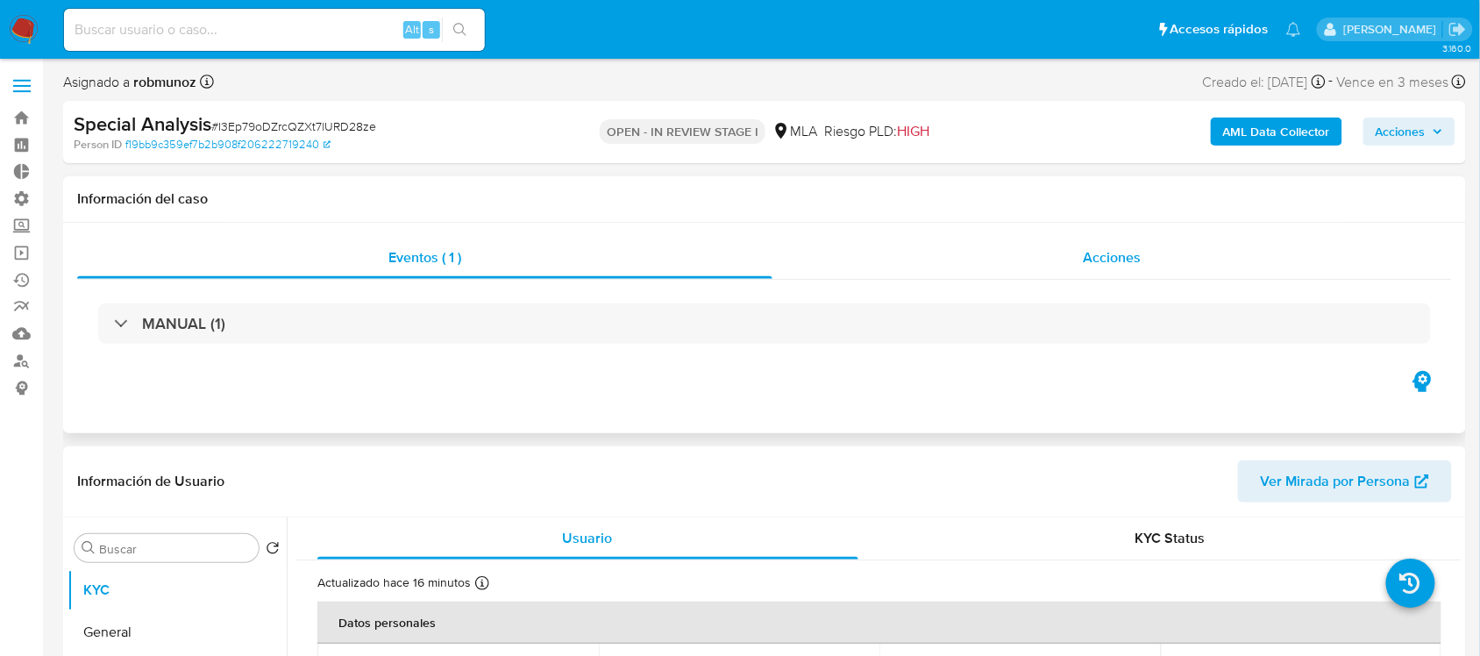
click at [1129, 253] on span "Acciones" at bounding box center [1112, 257] width 58 height 20
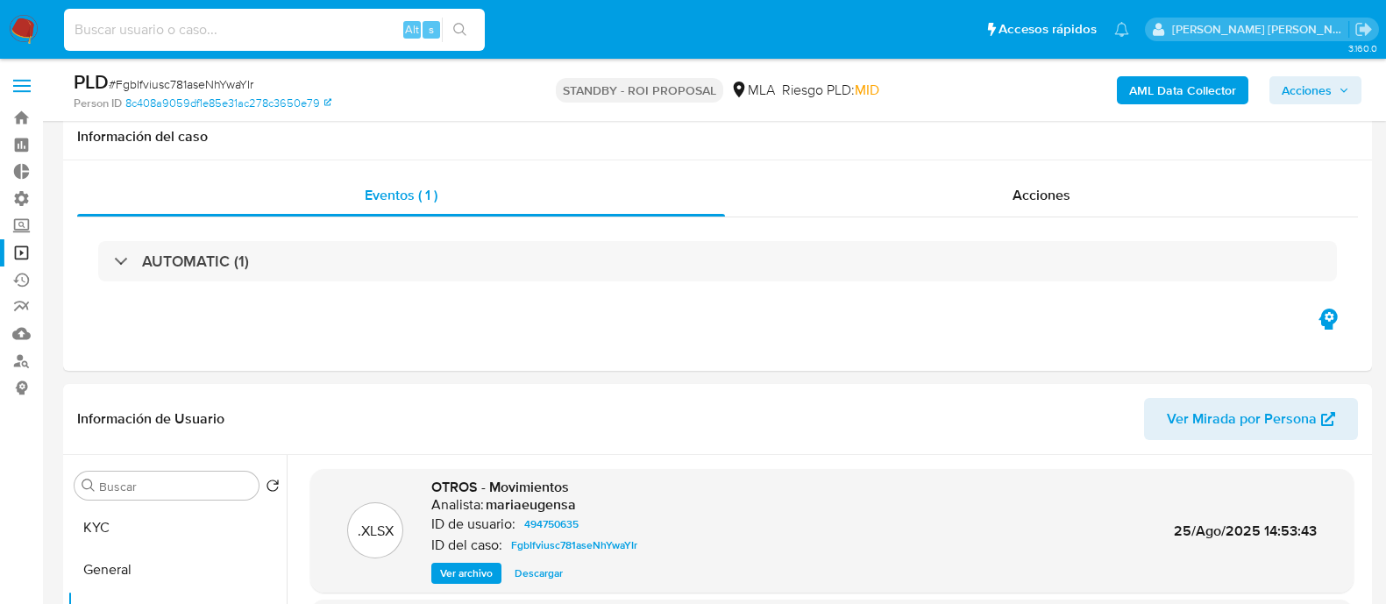
select select "10"
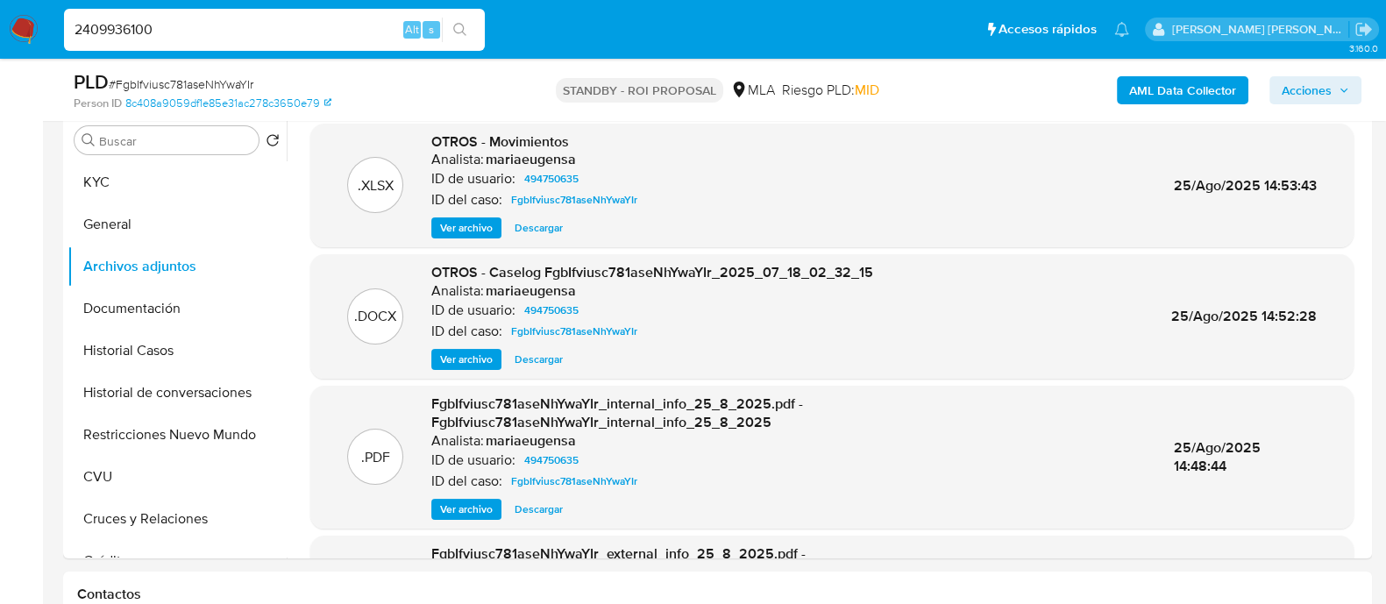
type input "2409936100"
click at [465, 32] on icon "search-icon" at bounding box center [460, 30] width 14 height 14
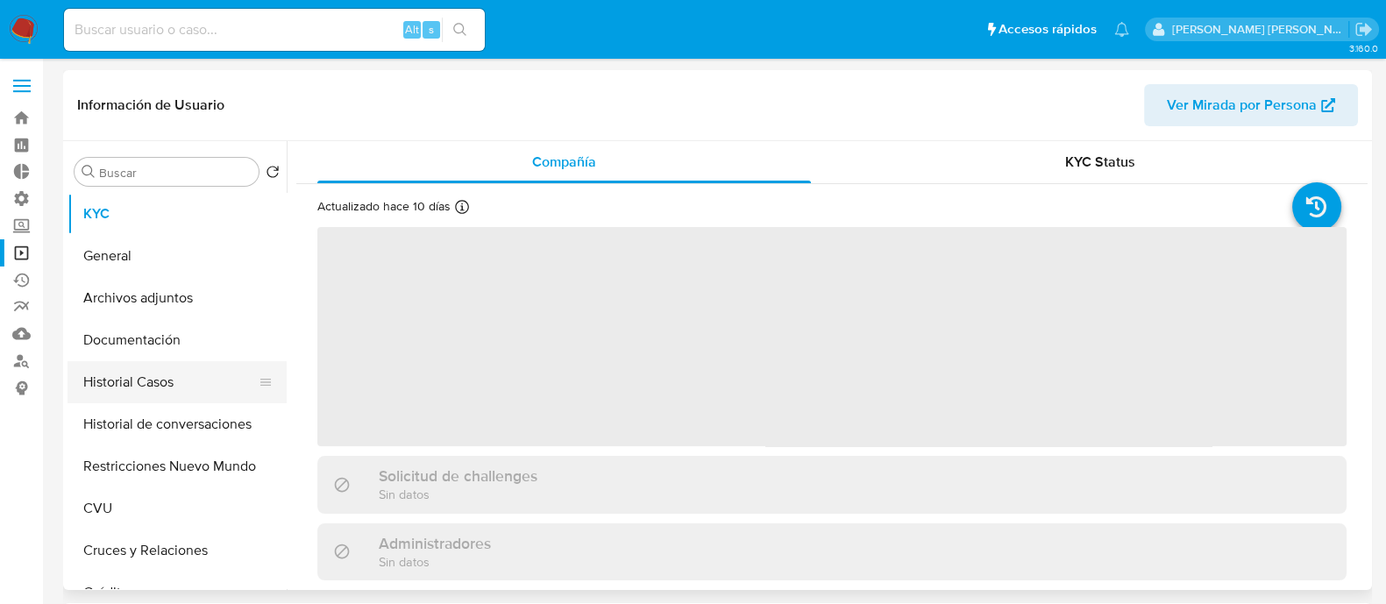
select select "10"
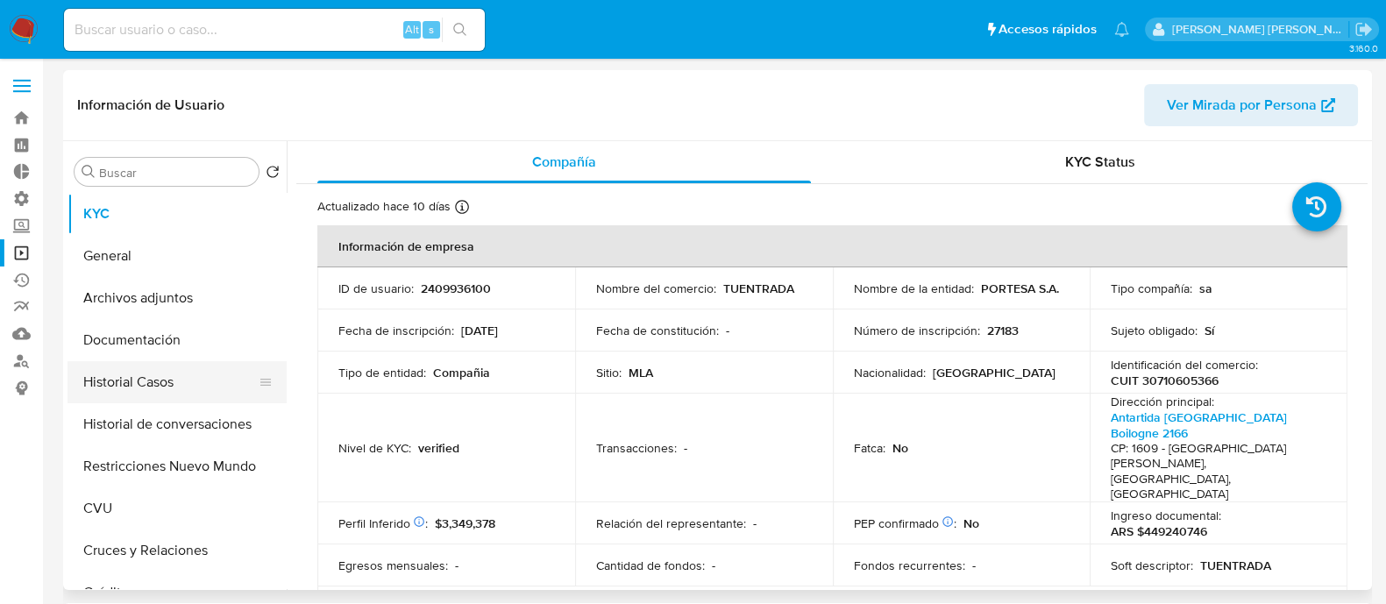
click at [210, 388] on button "Historial Casos" at bounding box center [170, 382] width 205 height 42
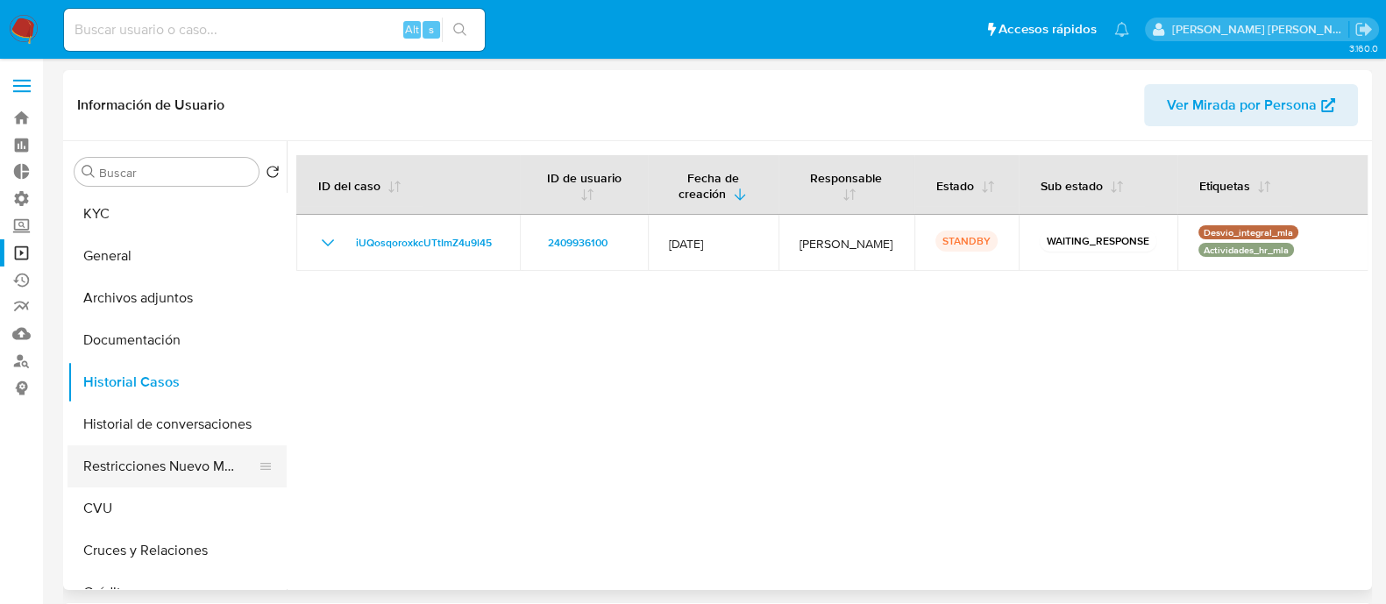
click at [202, 475] on button "Restricciones Nuevo Mundo" at bounding box center [170, 466] width 205 height 42
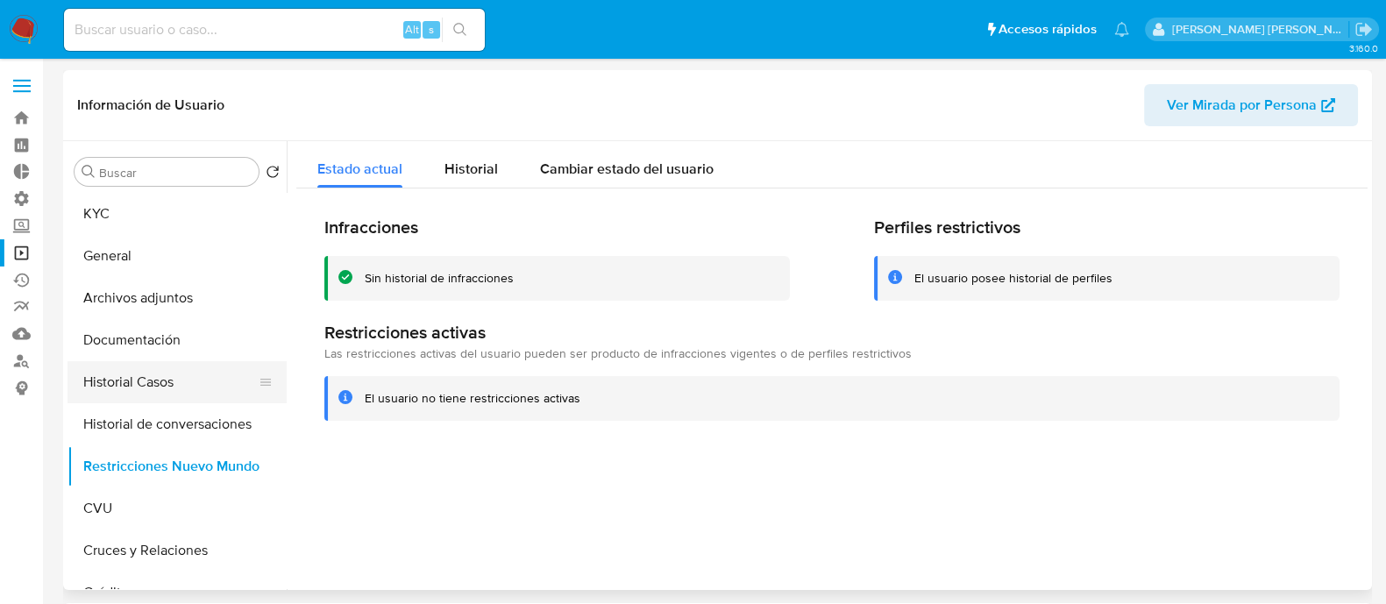
click at [207, 383] on button "Historial Casos" at bounding box center [170, 382] width 205 height 42
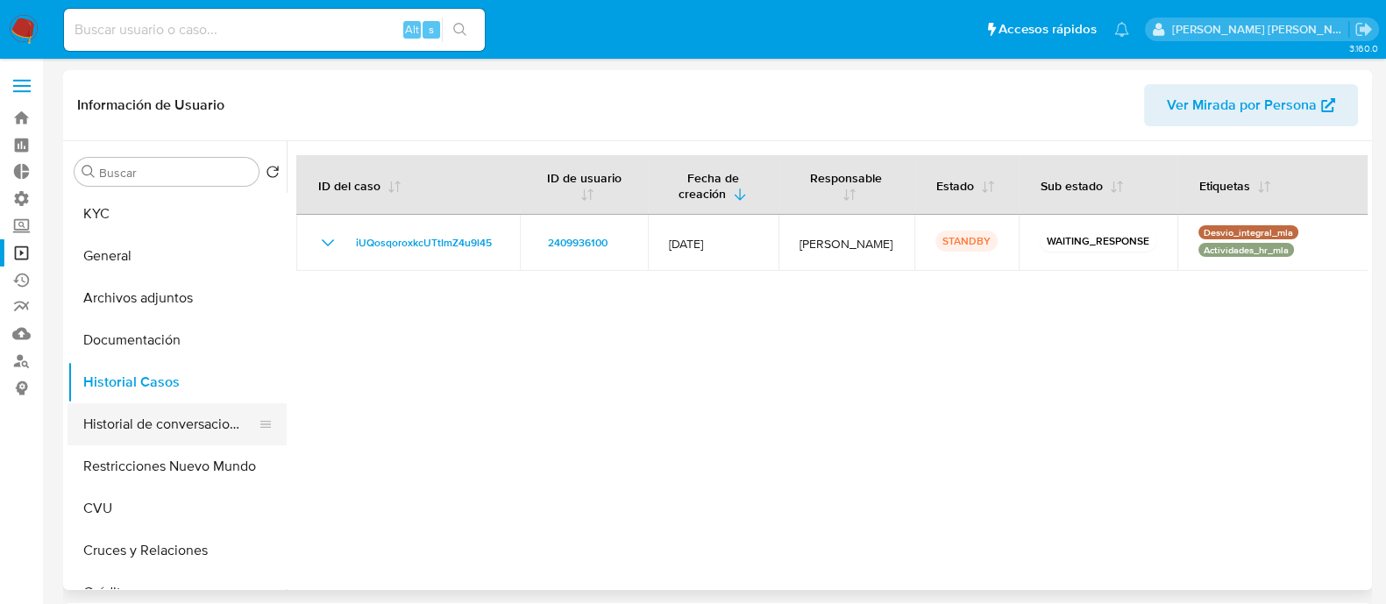
click at [204, 418] on button "Historial de conversaciones" at bounding box center [170, 424] width 205 height 42
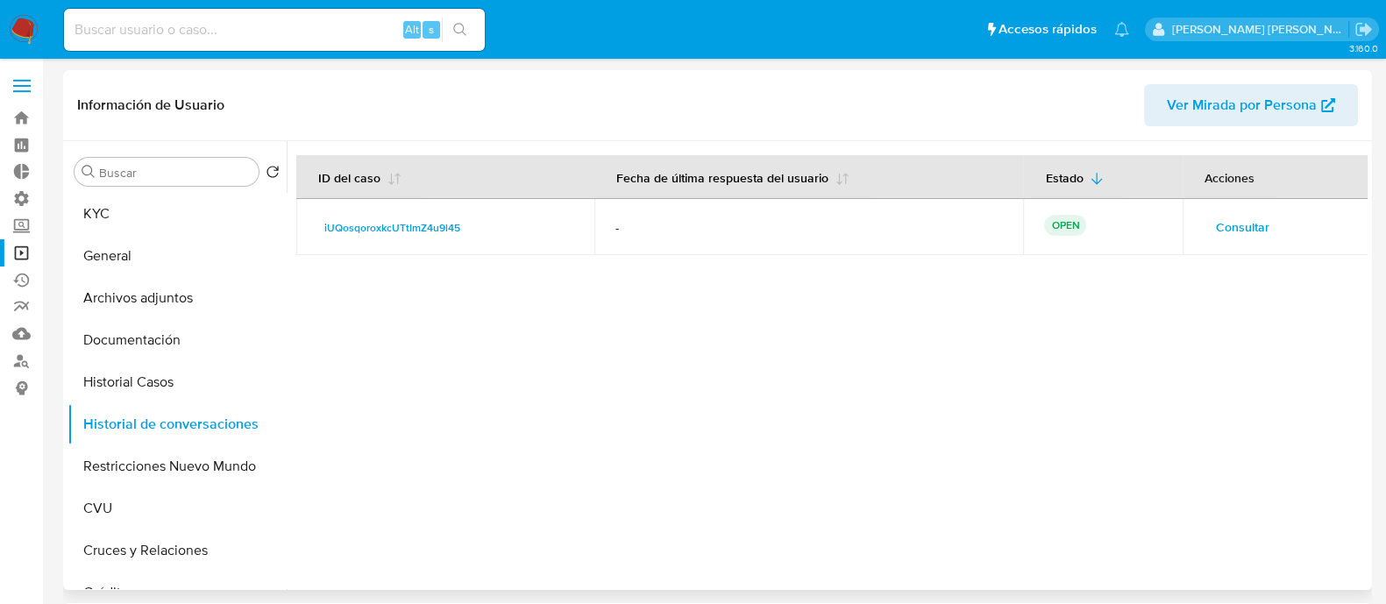
click at [1236, 224] on span "Consultar" at bounding box center [1242, 227] width 53 height 25
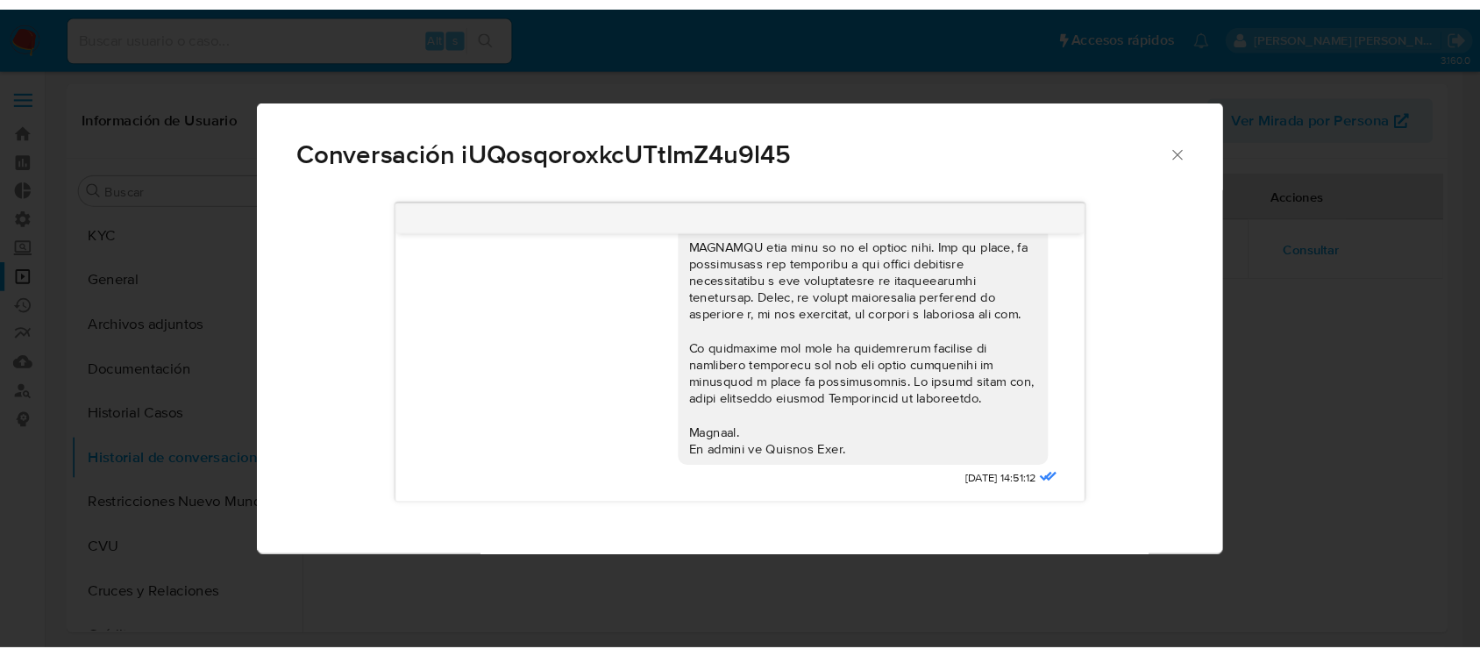
scroll to position [331, 0]
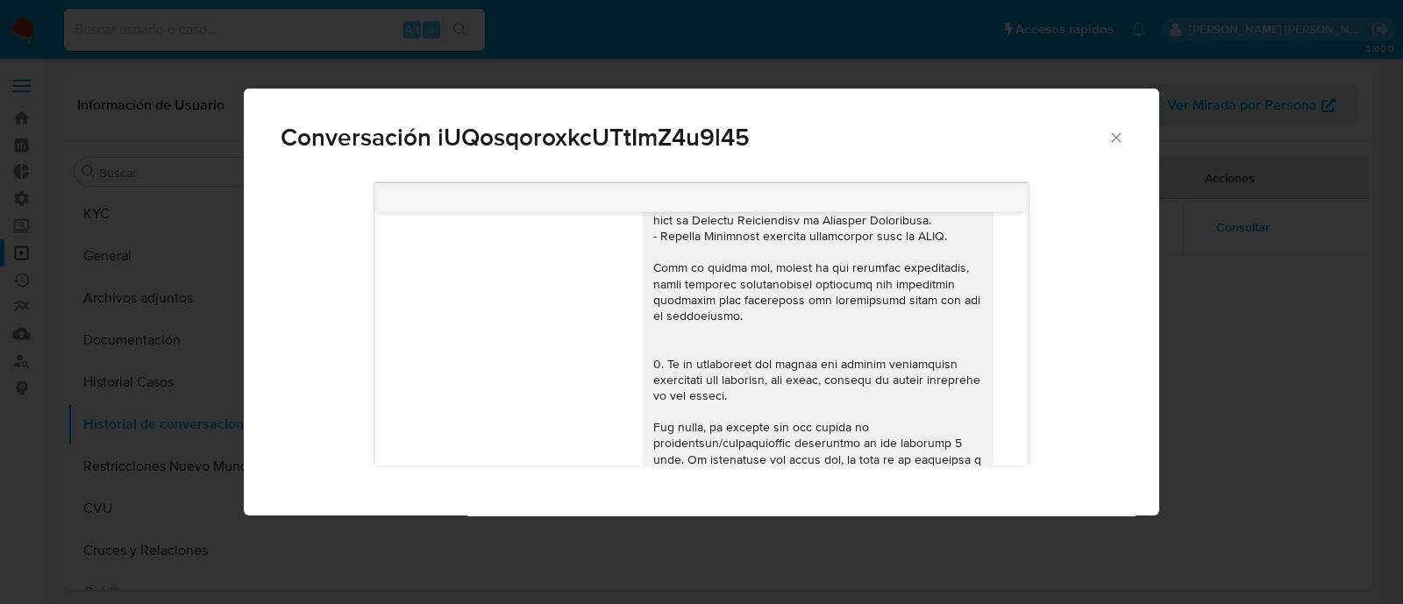
click at [113, 300] on div "Conversación iUQosqoroxkcUTtImZ4u9l45 [DATE] 14:51:12" at bounding box center [701, 302] width 1403 height 604
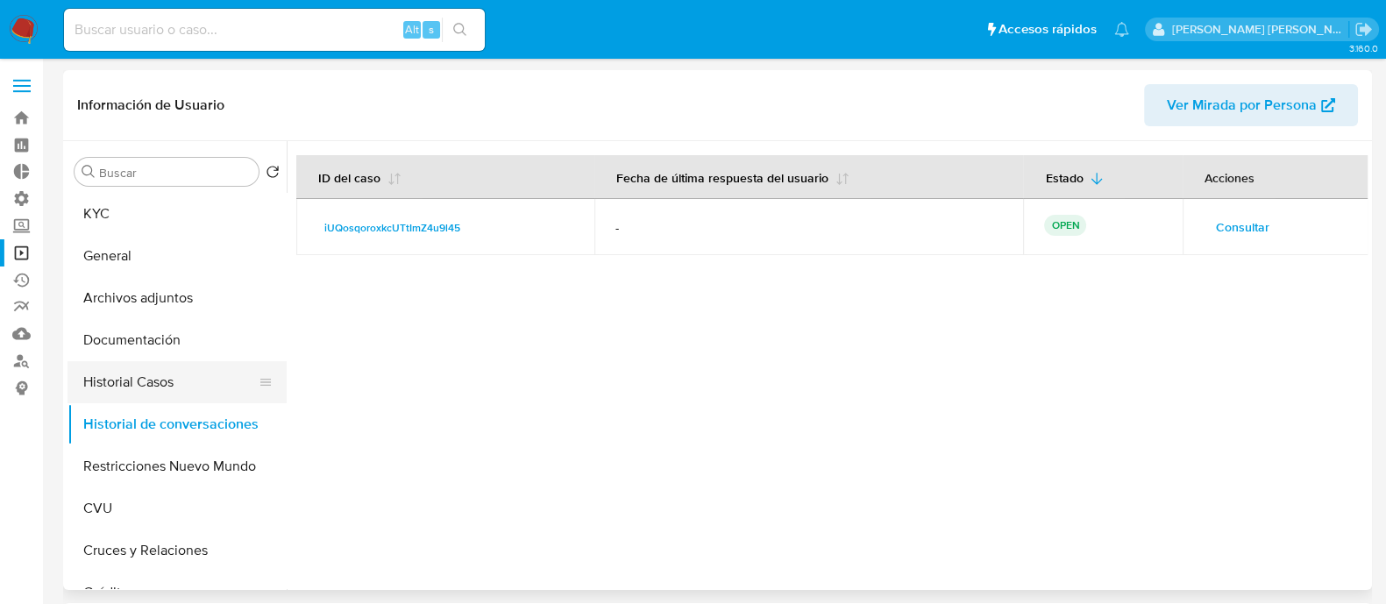
click at [156, 399] on button "Historial Casos" at bounding box center [170, 382] width 205 height 42
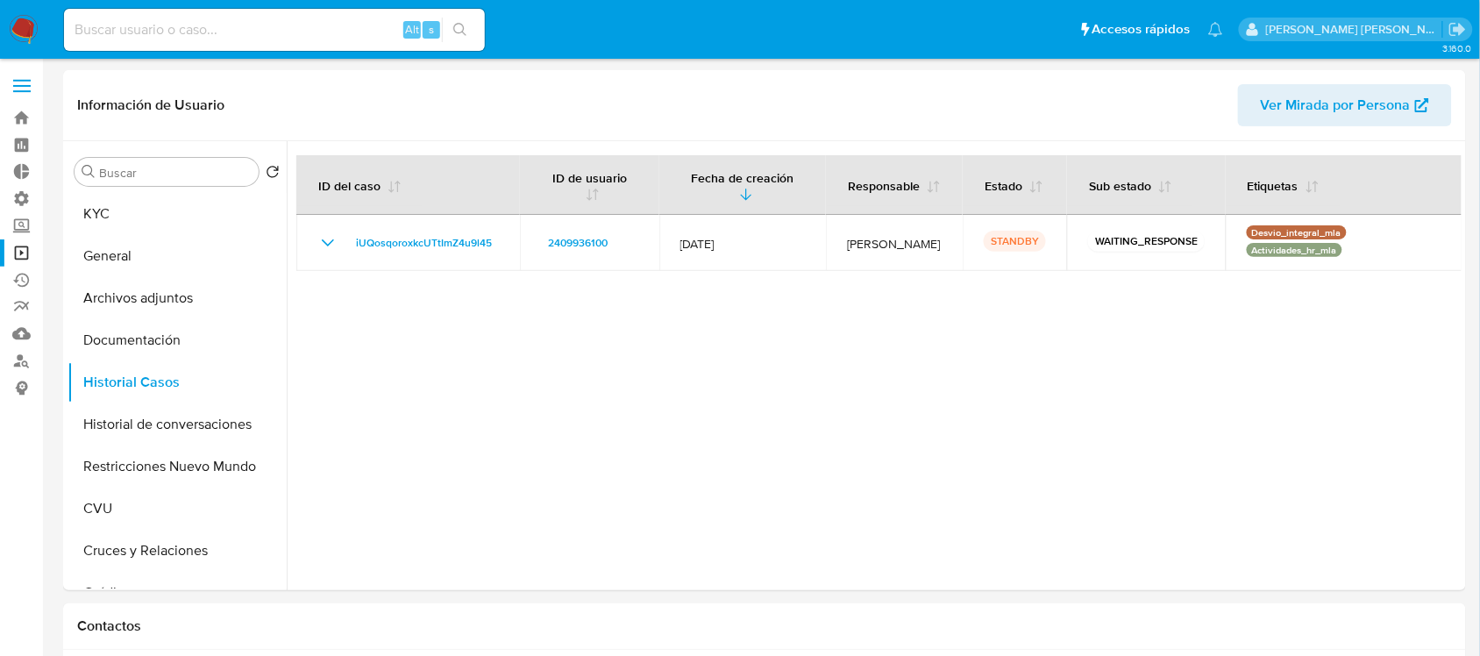
click at [14, 28] on img at bounding box center [24, 30] width 30 height 30
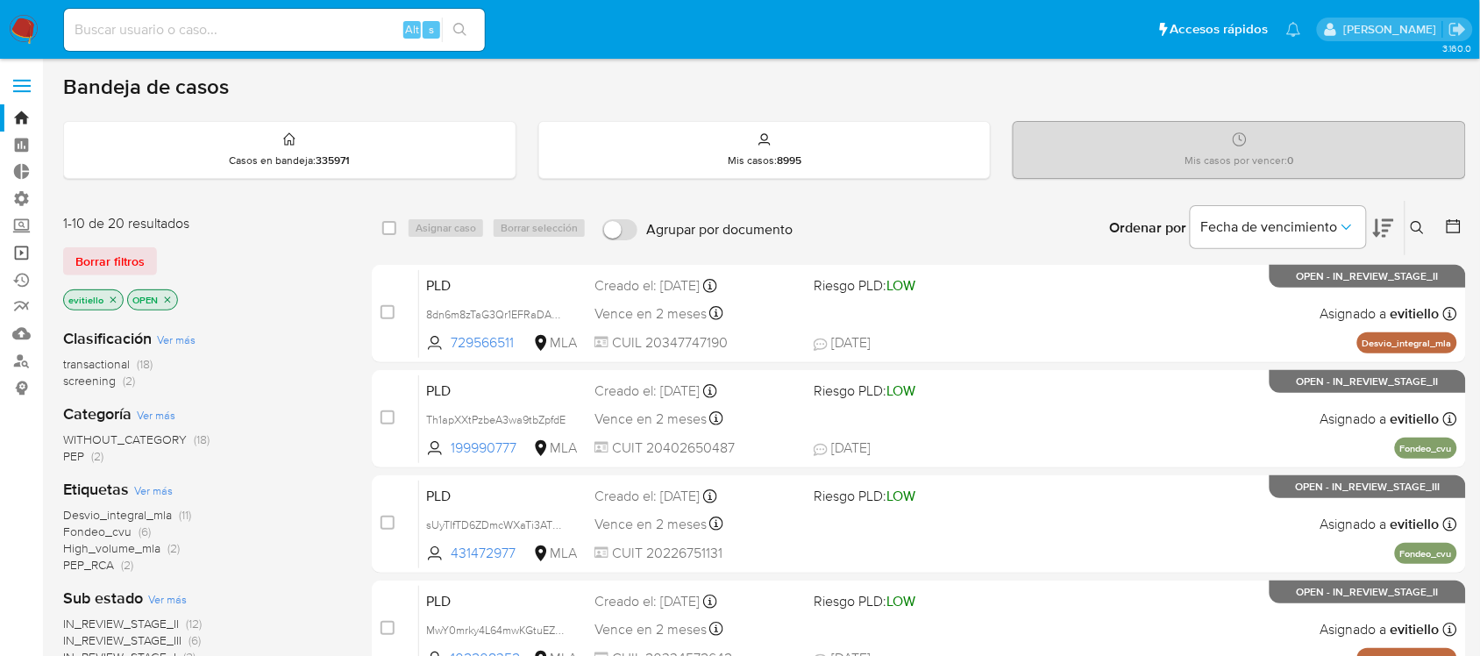
click at [26, 256] on link "Operaciones masivas" at bounding box center [104, 252] width 209 height 27
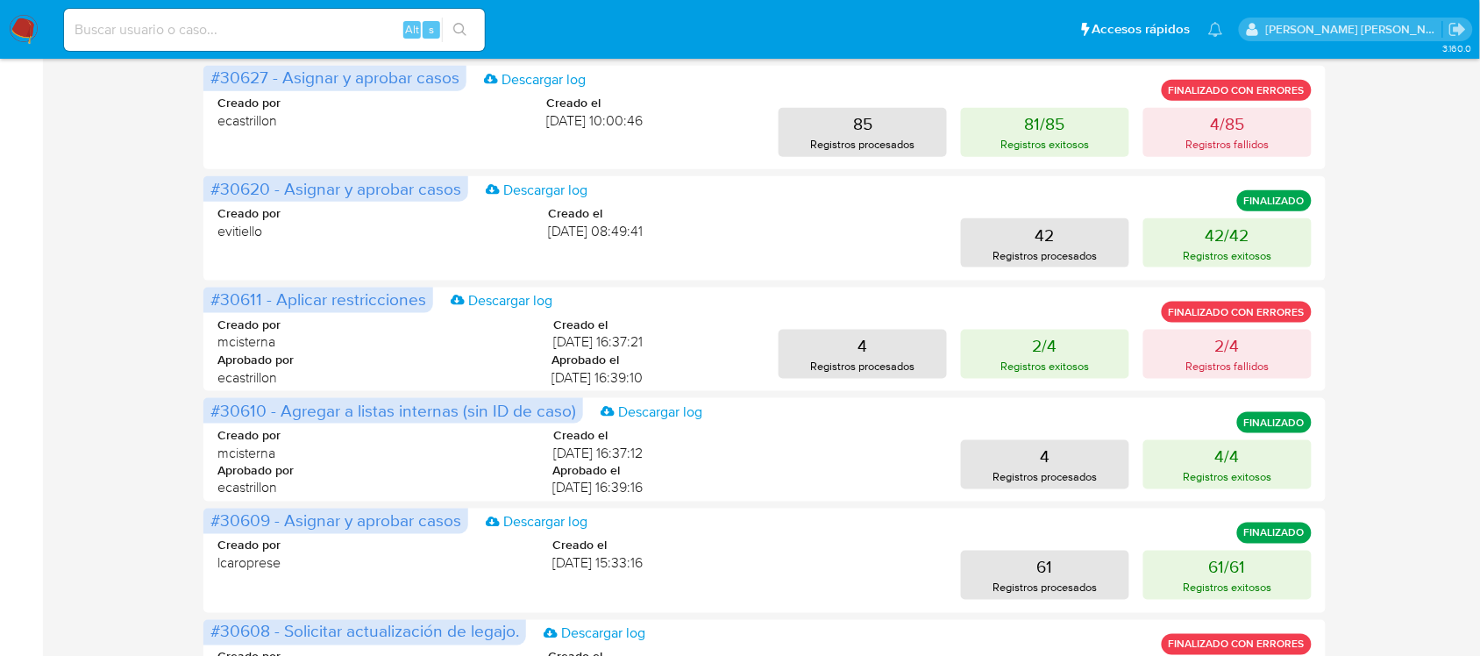
scroll to position [548, 0]
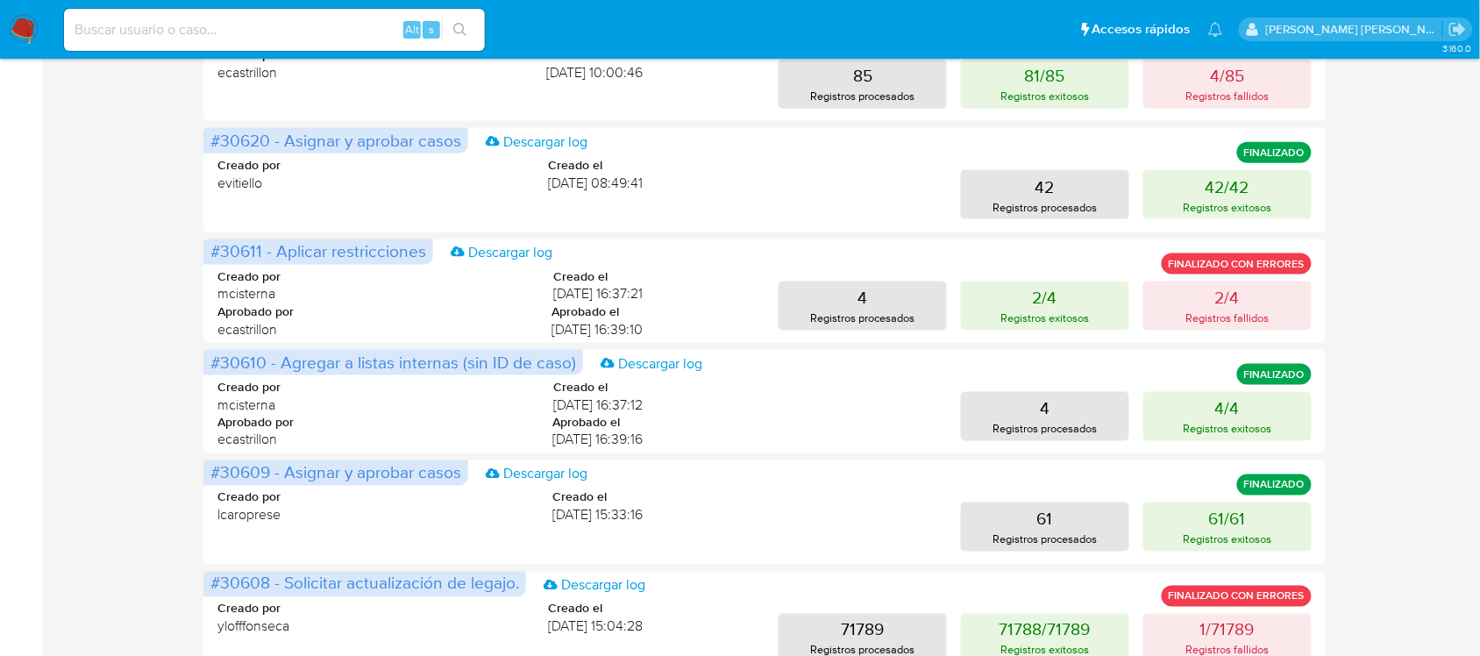
click at [29, 29] on img at bounding box center [24, 30] width 30 height 30
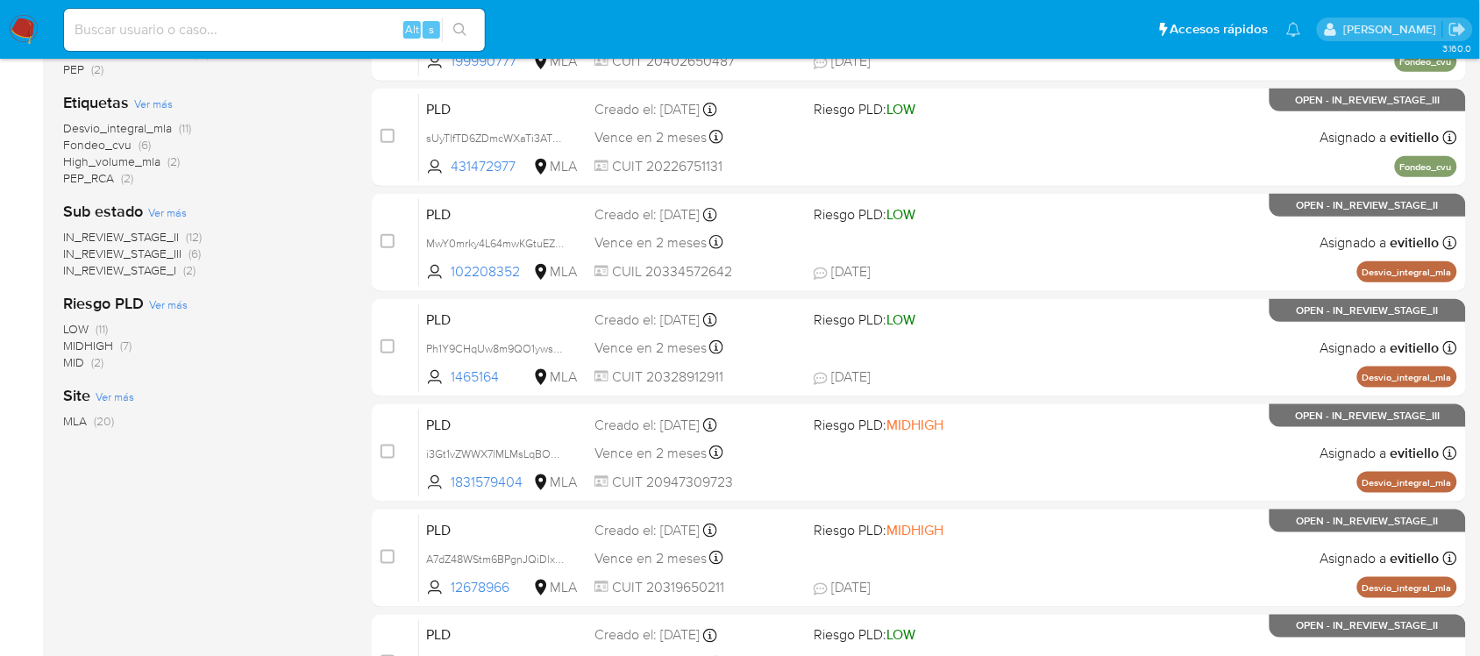
scroll to position [438, 0]
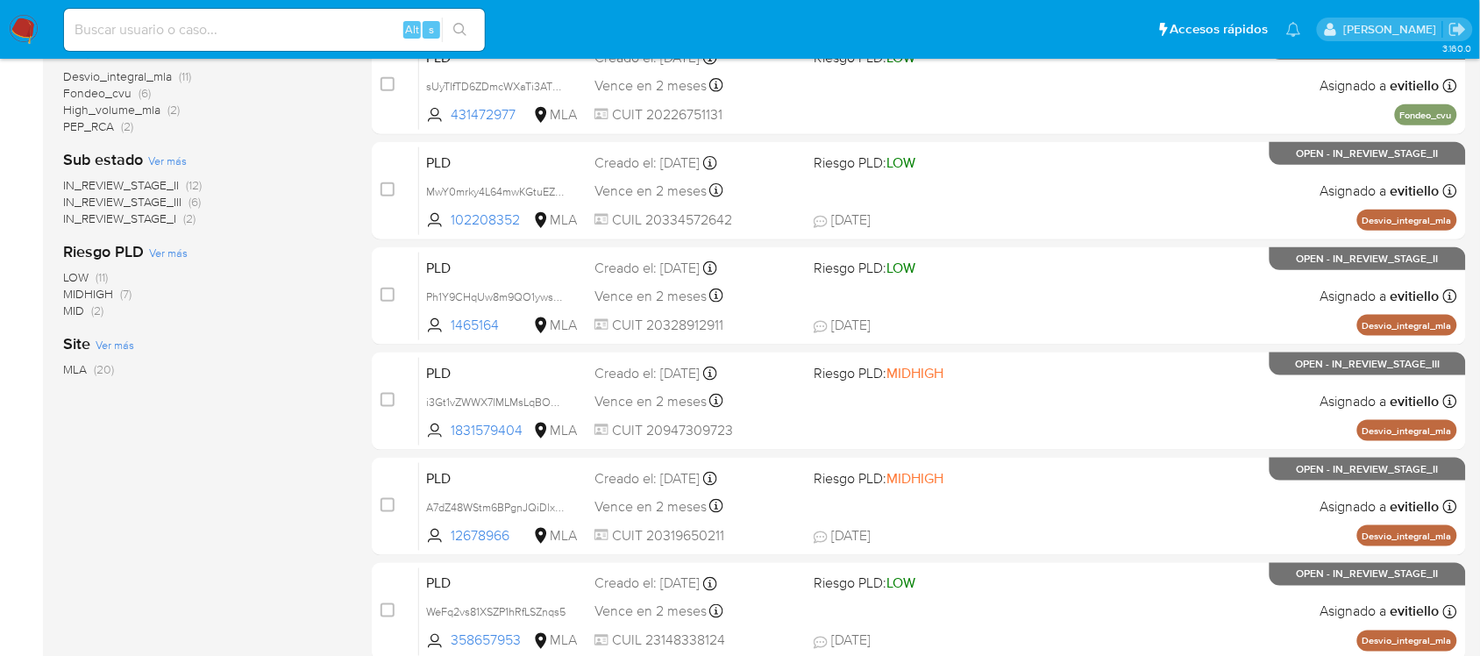
click at [238, 402] on div "Clasificación Ver más transactional (18) screening (2) Categoría Ver más WITHOU…" at bounding box center [203, 173] width 281 height 596
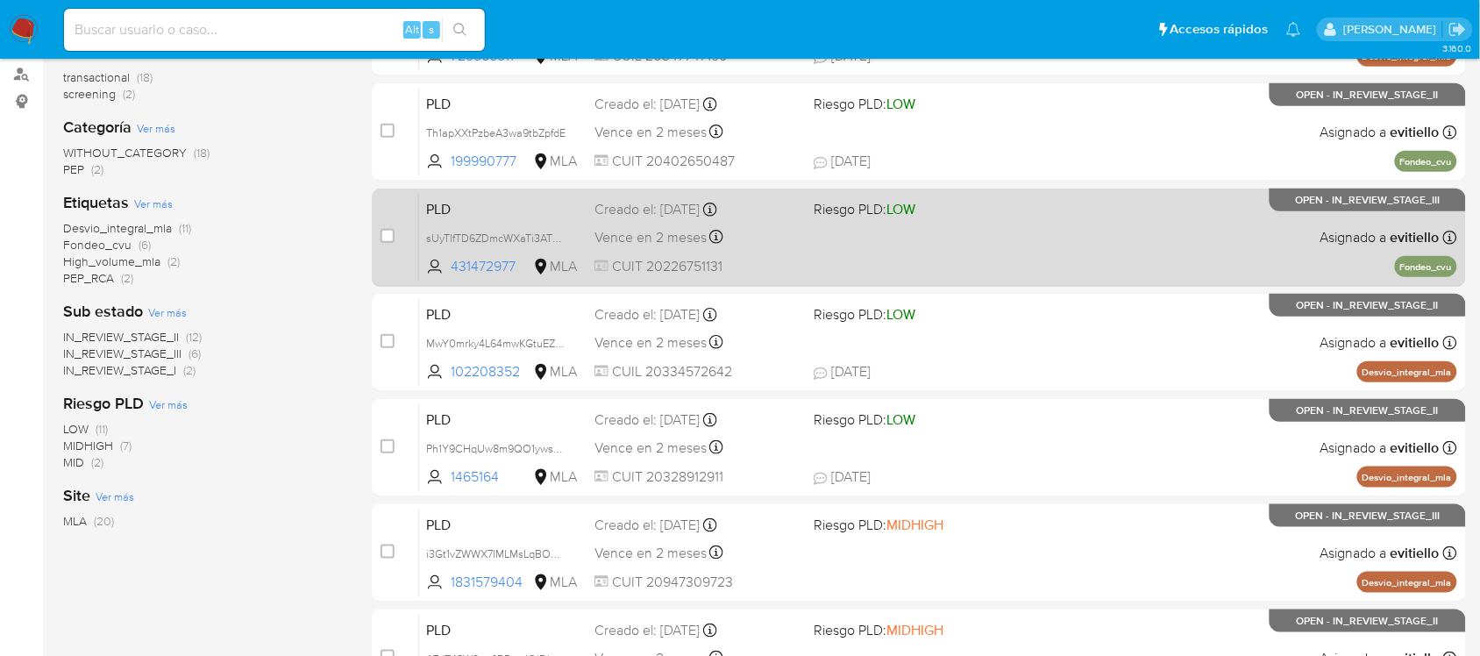
scroll to position [0, 0]
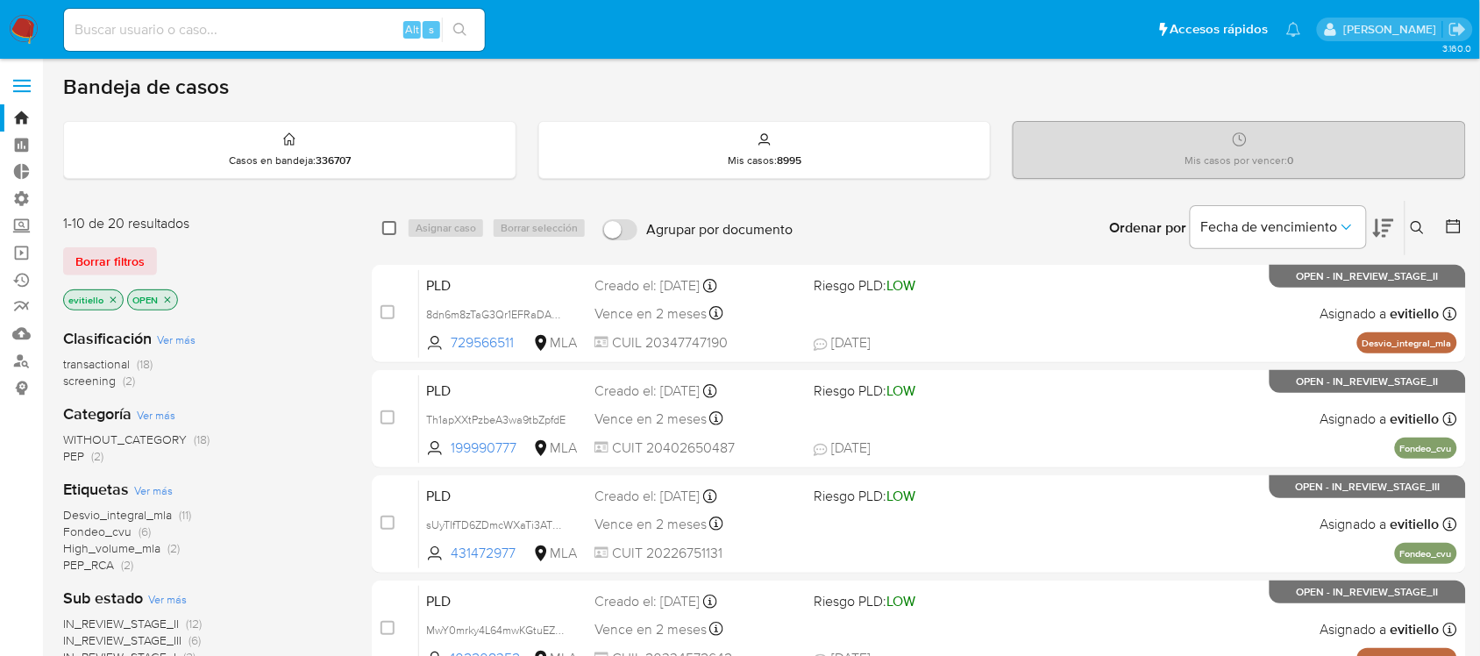
click at [387, 230] on input "checkbox" at bounding box center [389, 228] width 14 height 14
checkbox input "true"
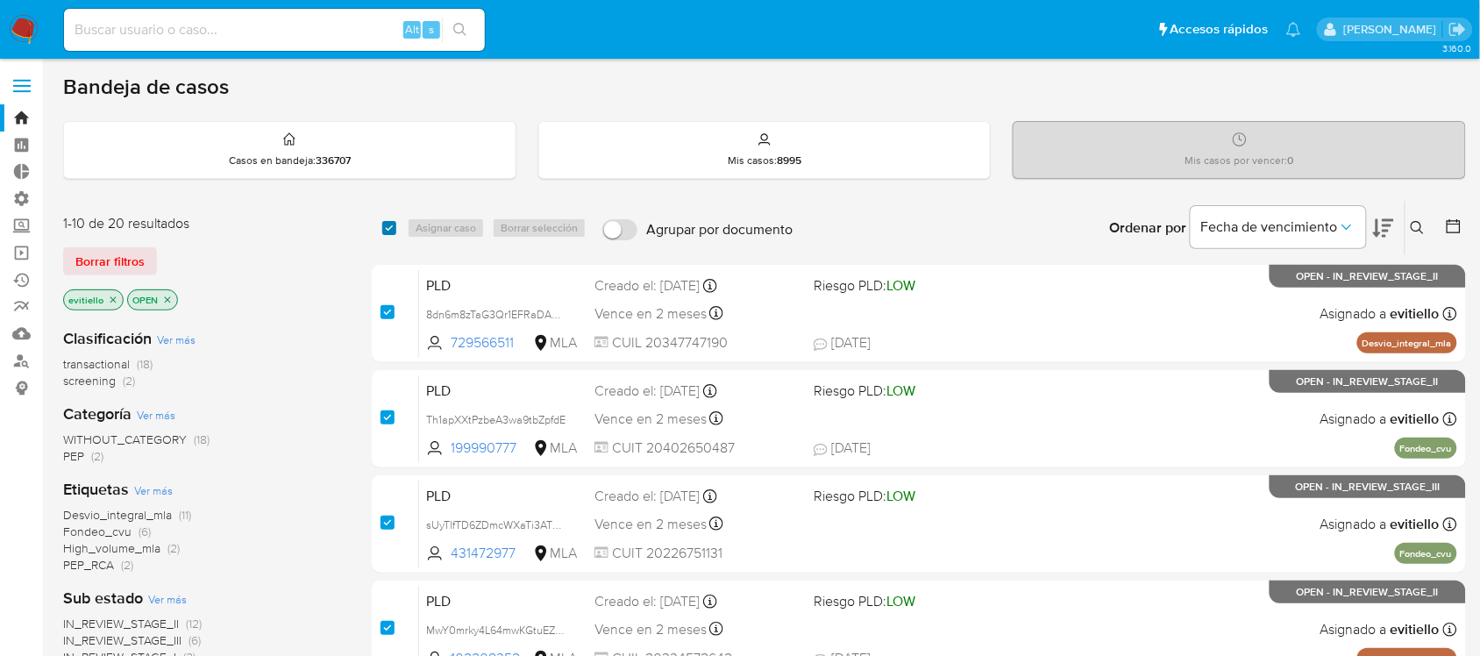
checkbox input "true"
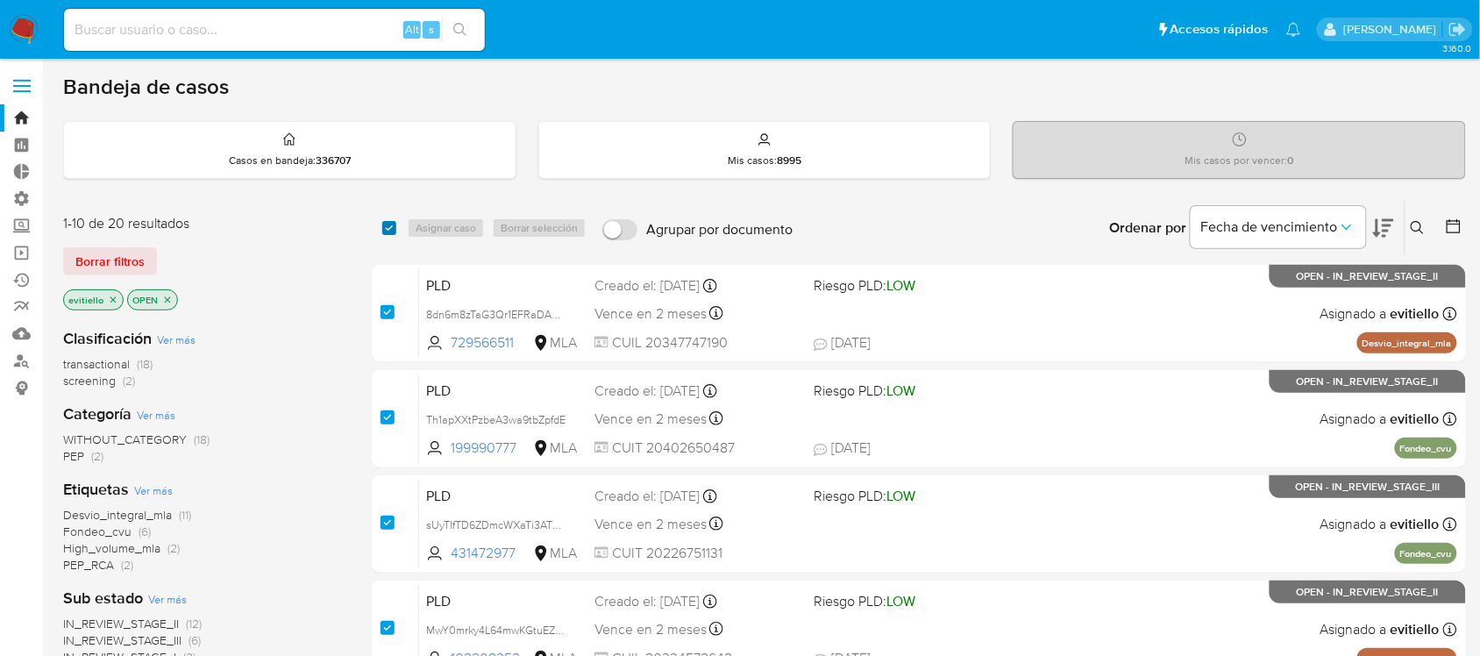
checkbox input "true"
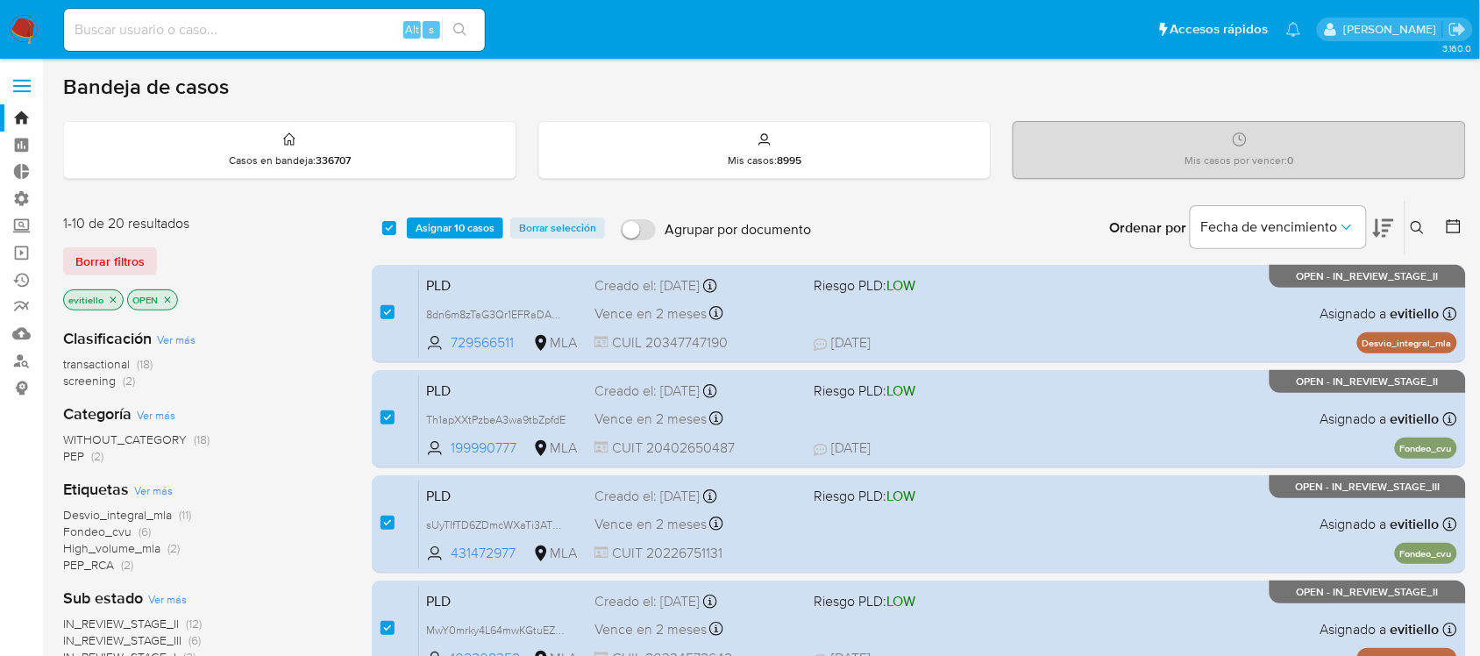
click at [396, 228] on div "select-all-cases-checkbox" at bounding box center [392, 227] width 21 height 21
click at [391, 225] on input "checkbox" at bounding box center [389, 228] width 14 height 14
checkbox input "false"
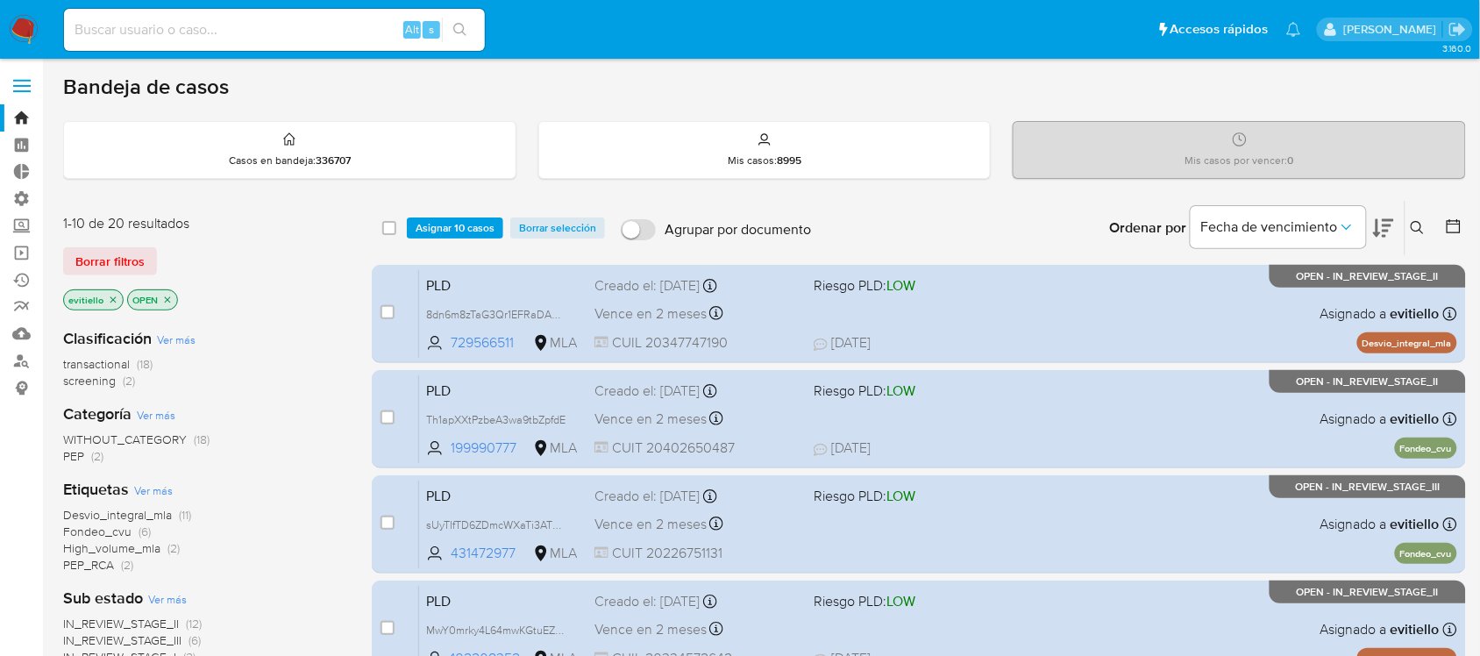
checkbox input "false"
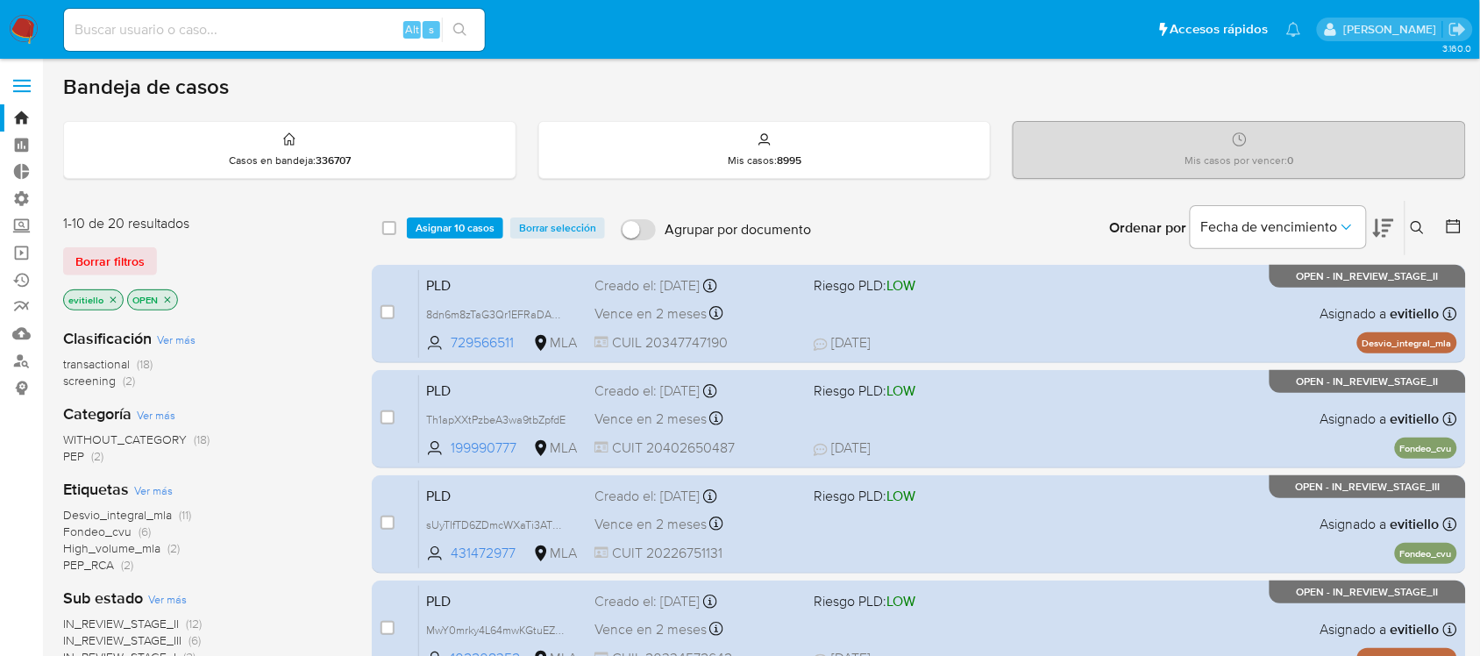
checkbox input "false"
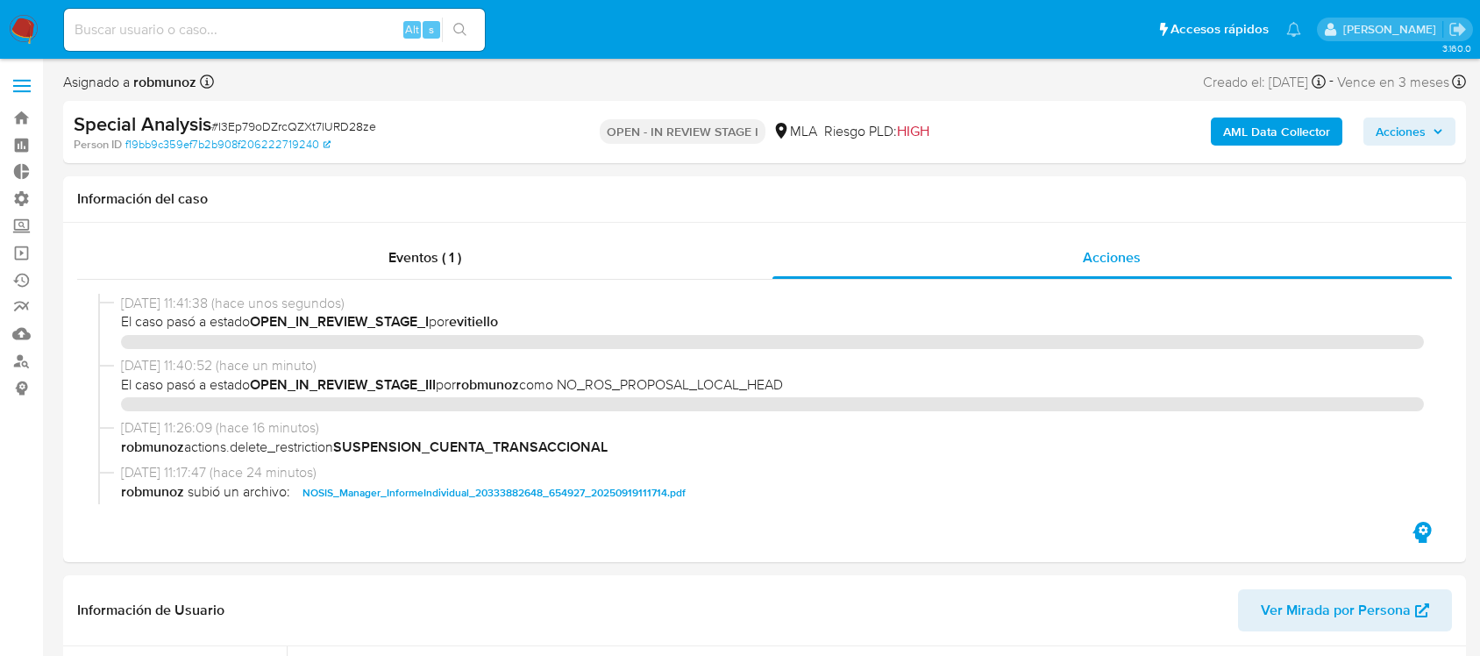
select select "10"
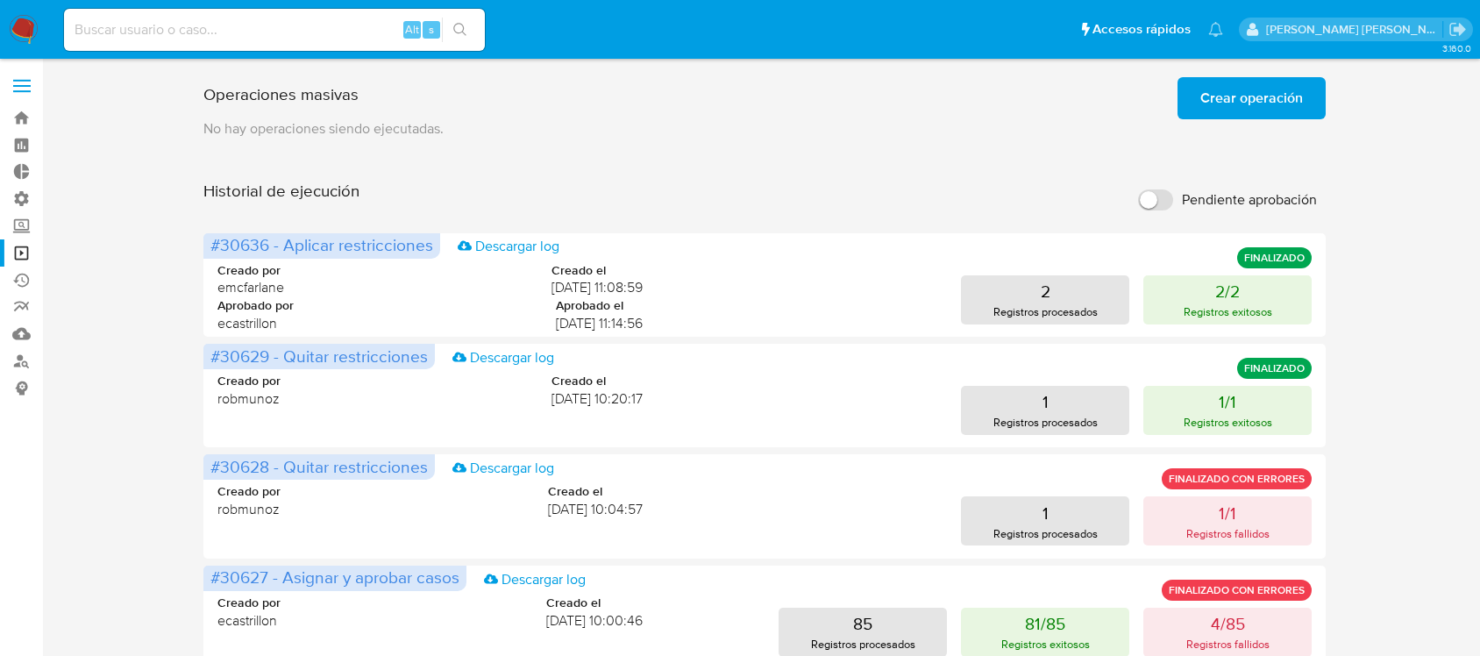
scroll to position [767, 0]
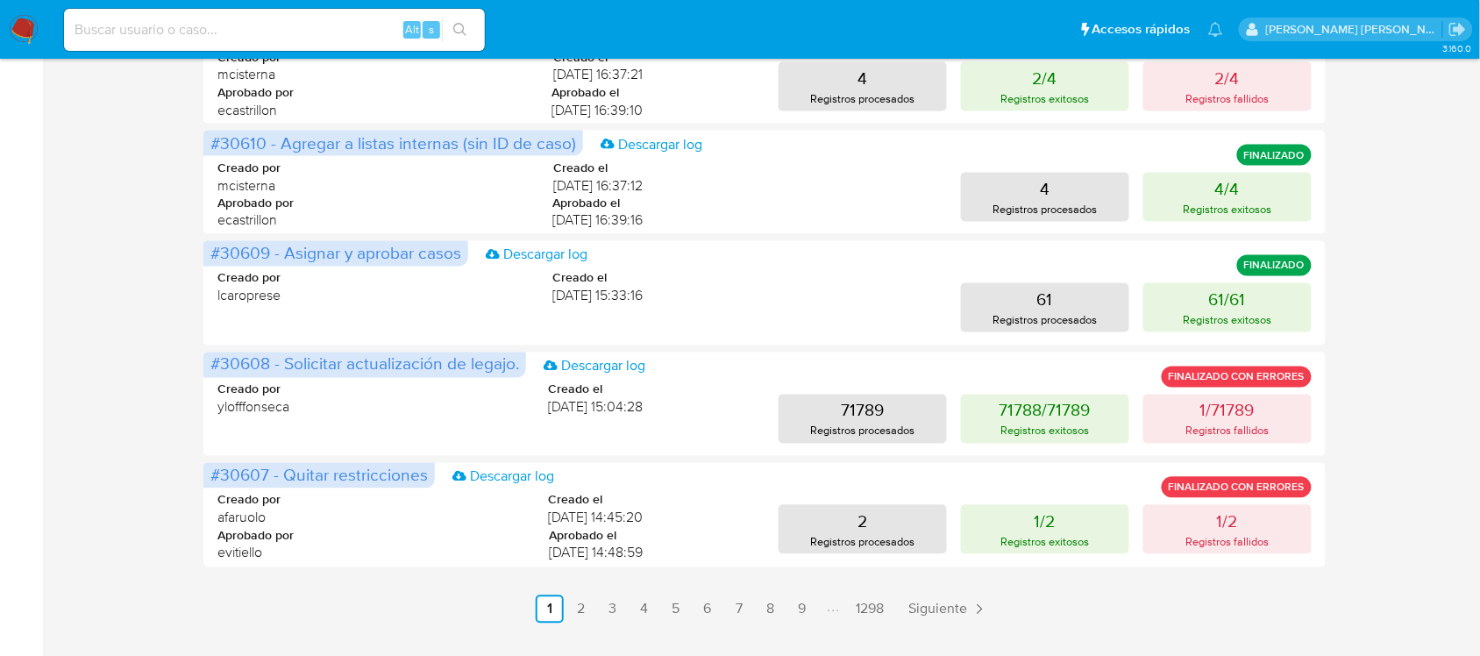
click at [24, 22] on img at bounding box center [24, 30] width 30 height 30
